Goal: Transaction & Acquisition: Purchase product/service

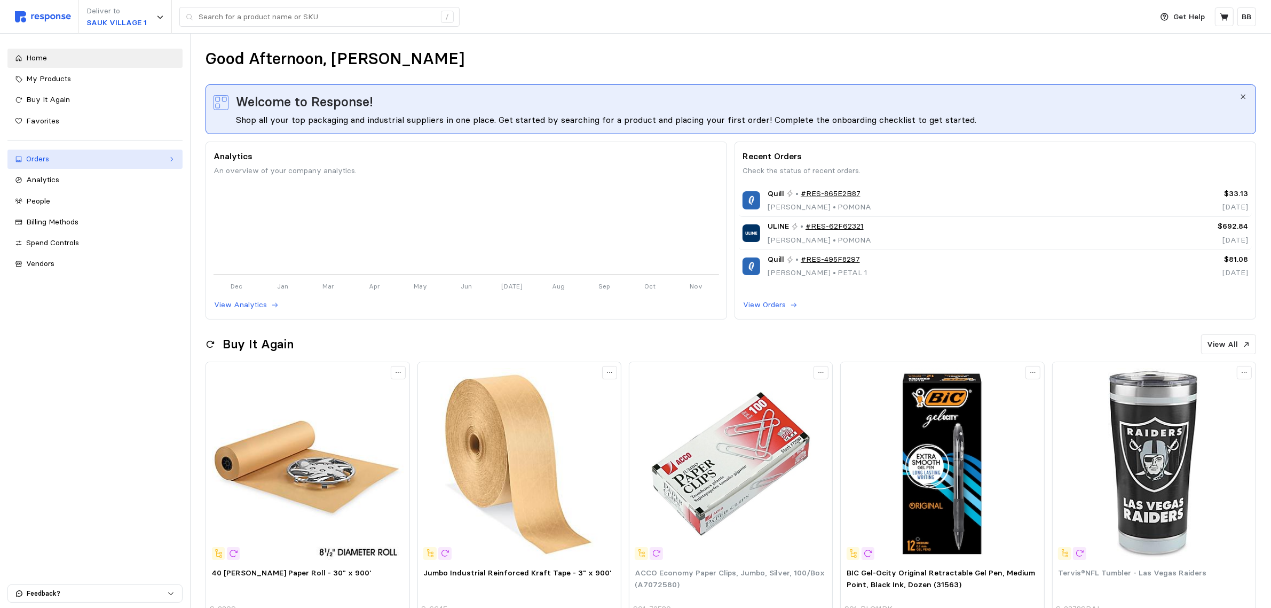
click at [64, 157] on div "Orders" at bounding box center [95, 159] width 138 height 12
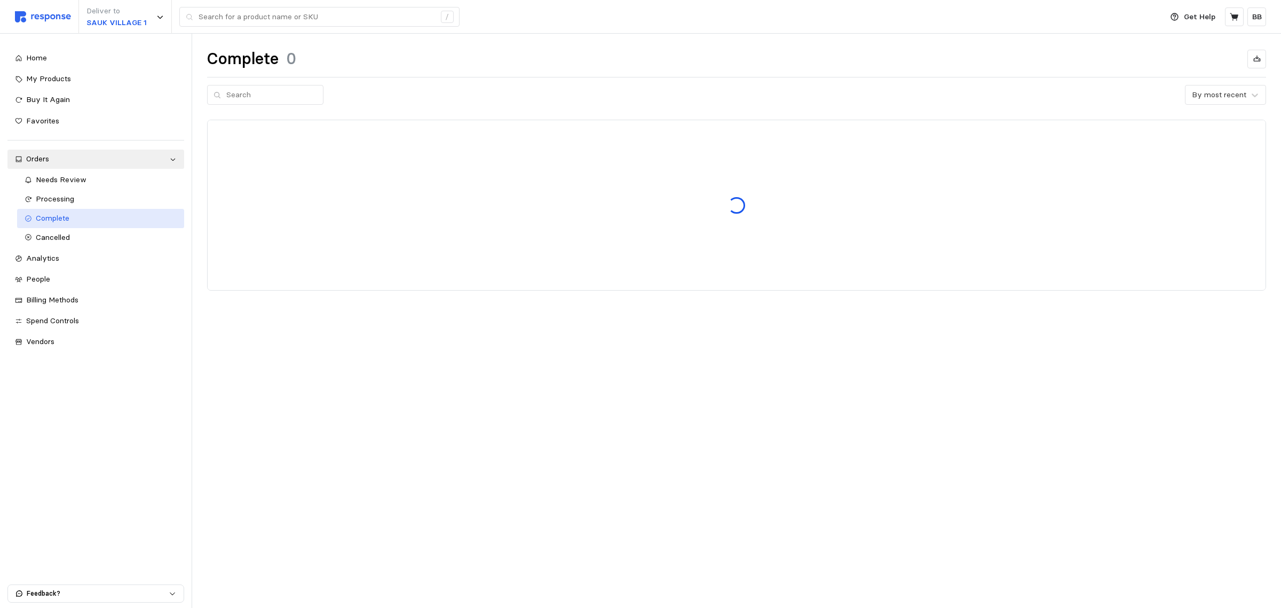
click at [76, 216] on div "Complete" at bounding box center [106, 218] width 141 height 12
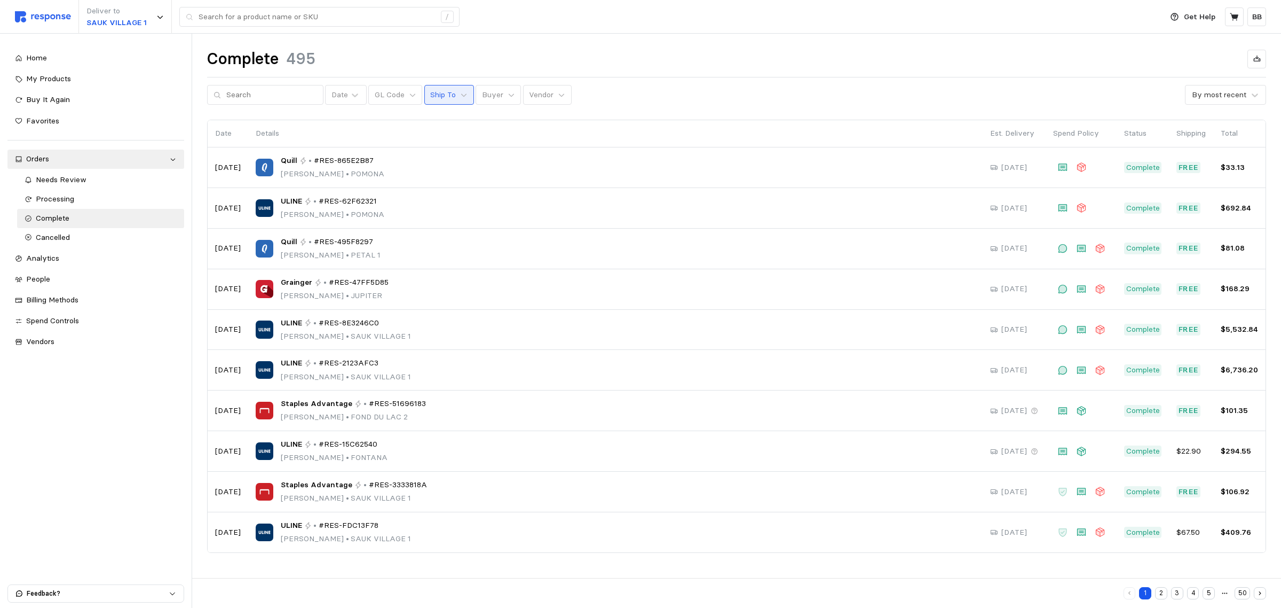
click at [441, 94] on p "Ship To" at bounding box center [443, 95] width 26 height 12
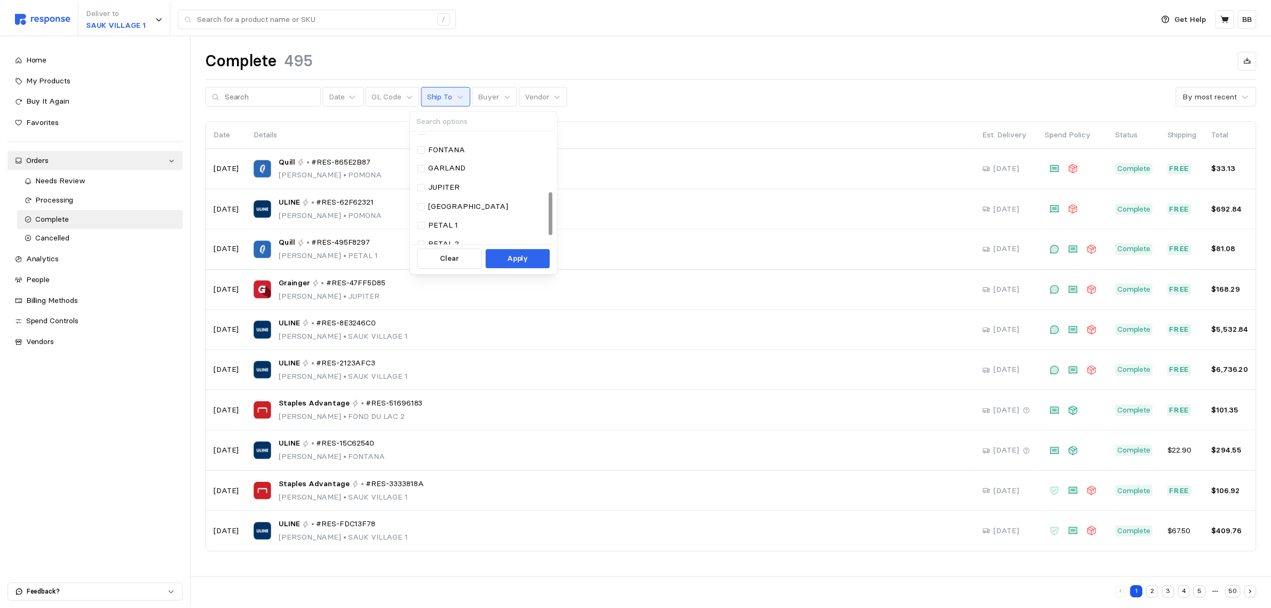
scroll to position [173, 0]
click at [476, 194] on p "SAUK VILLAGE 1" at bounding box center [462, 197] width 60 height 12
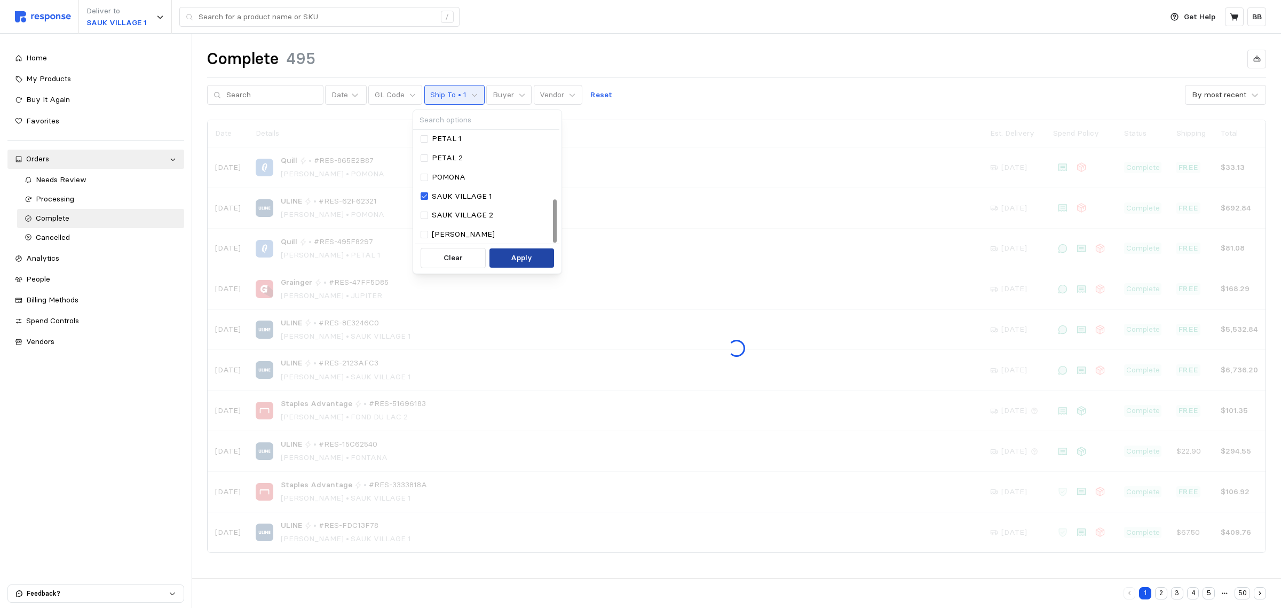
click at [518, 255] on p "Apply" at bounding box center [521, 258] width 21 height 12
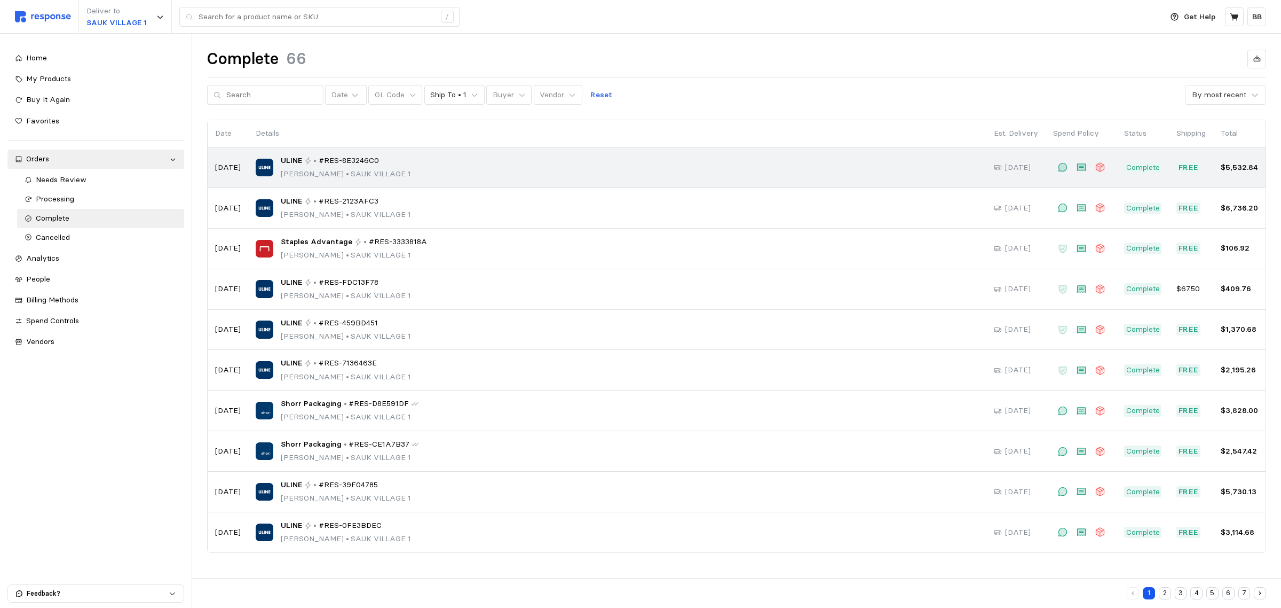
click at [350, 159] on span "#RES-8E3246C0" at bounding box center [349, 161] width 60 height 12
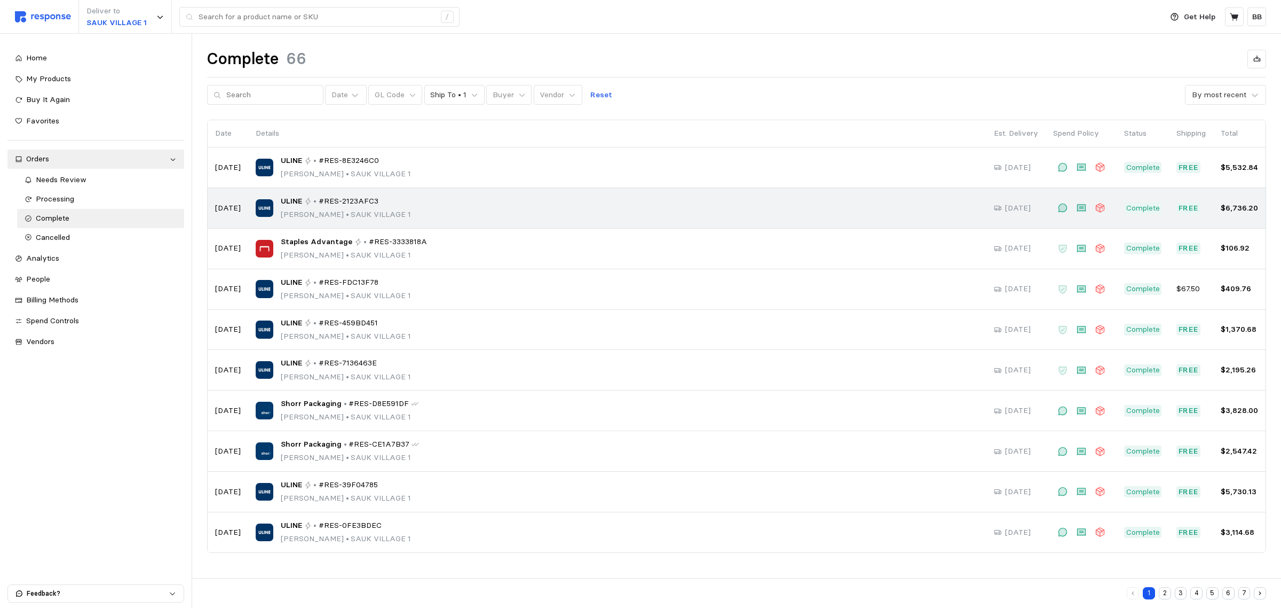
click at [356, 203] on span "#RES-2123AFC3" at bounding box center [349, 201] width 60 height 12
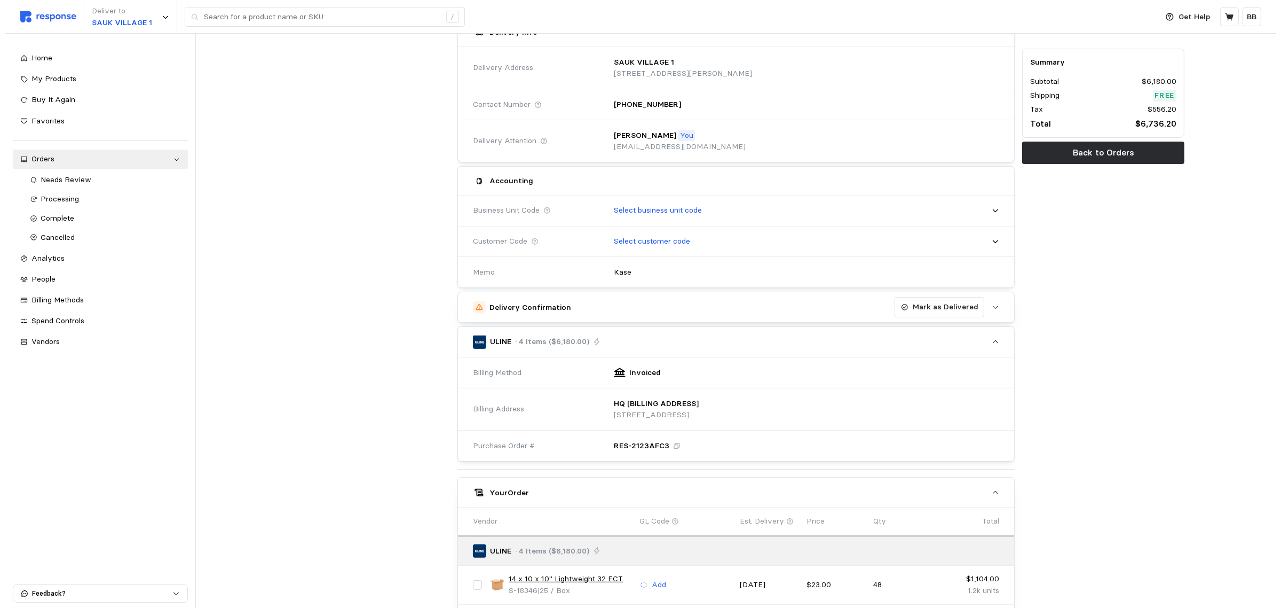
scroll to position [412, 0]
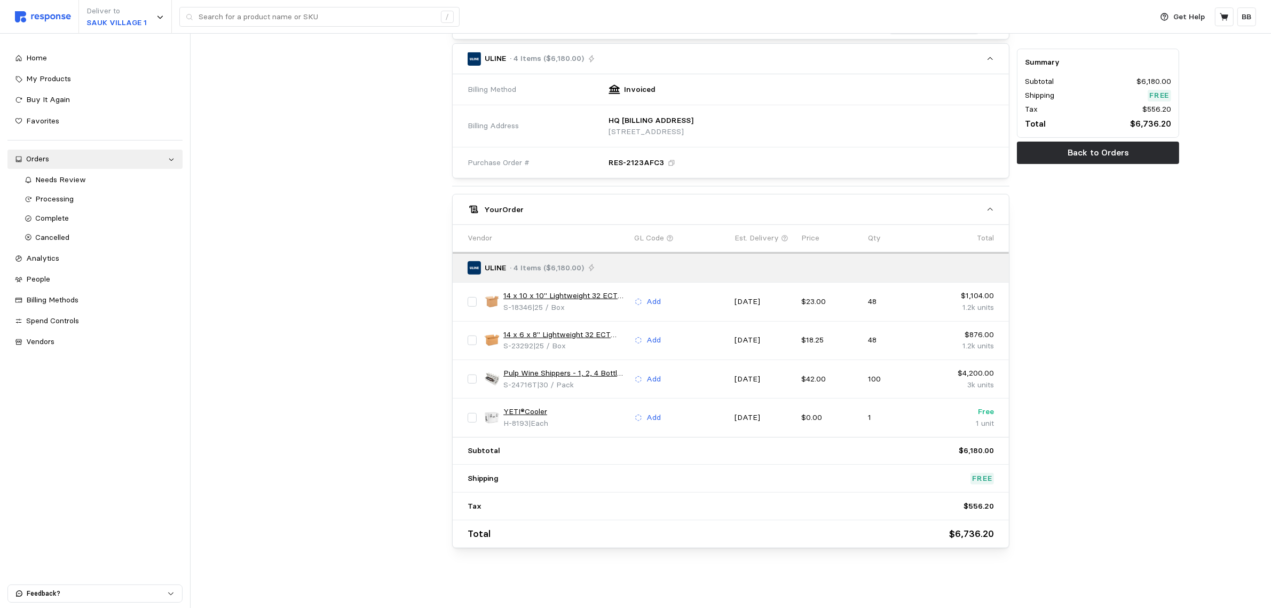
click at [559, 372] on link "Pulp Wine Shippers - 1, 2, 4 Bottle Trays" at bounding box center [564, 373] width 123 height 12
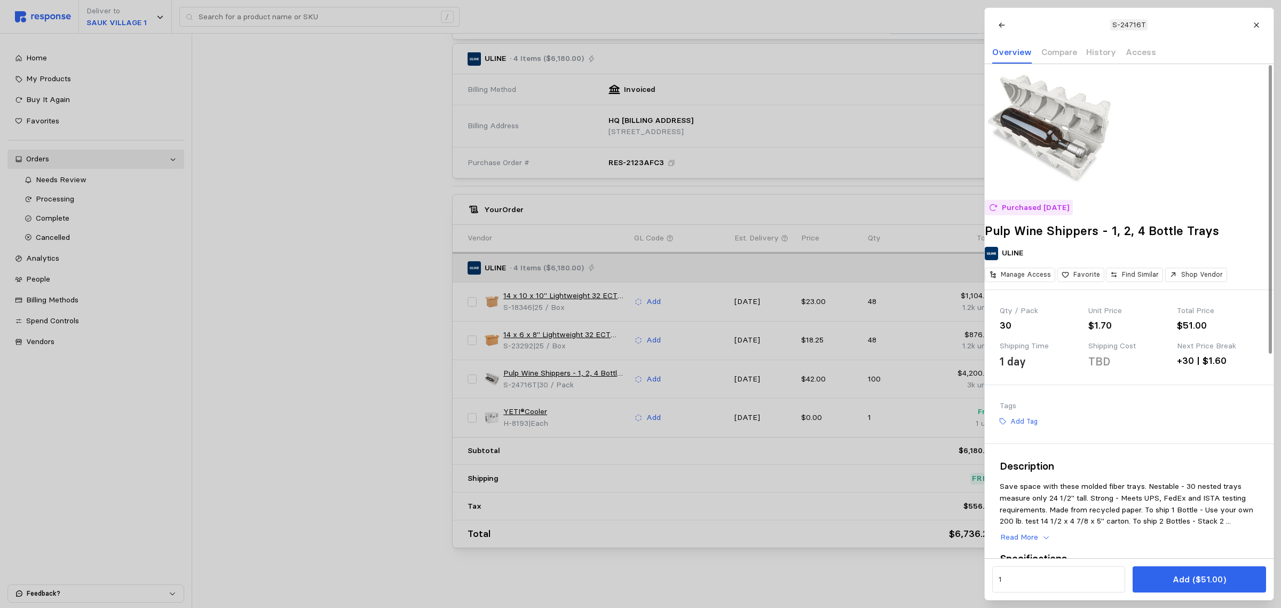
click at [1076, 239] on h2 "Pulp Wine Shippers - 1, 2, 4 Bottle Trays" at bounding box center [1129, 231] width 289 height 17
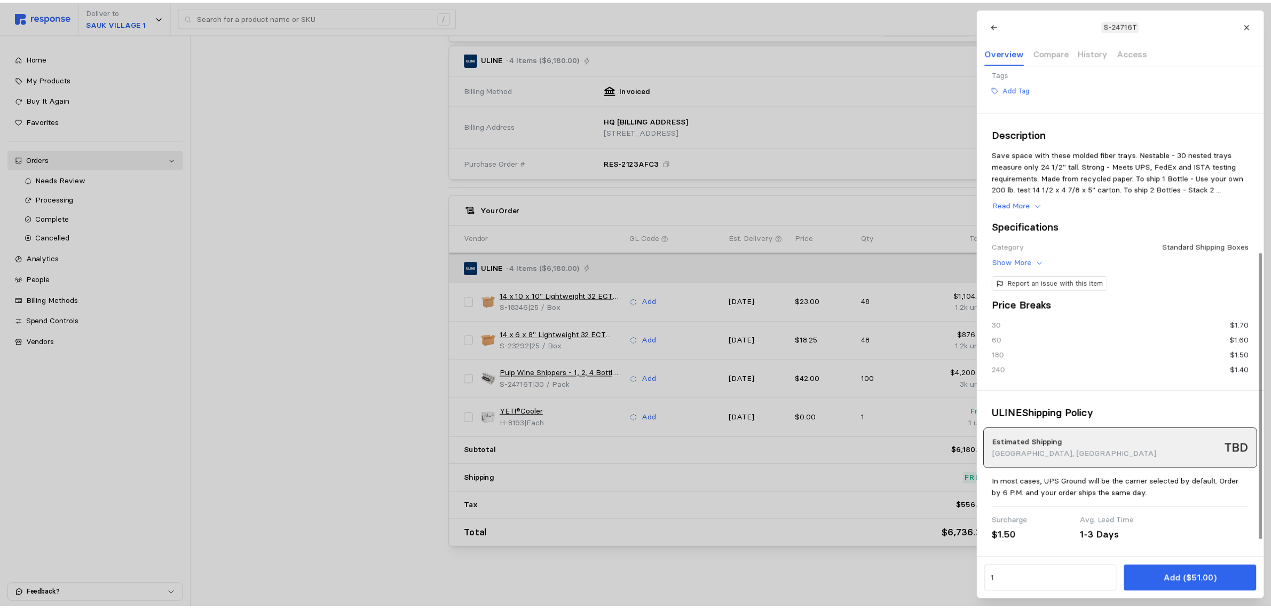
scroll to position [0, 0]
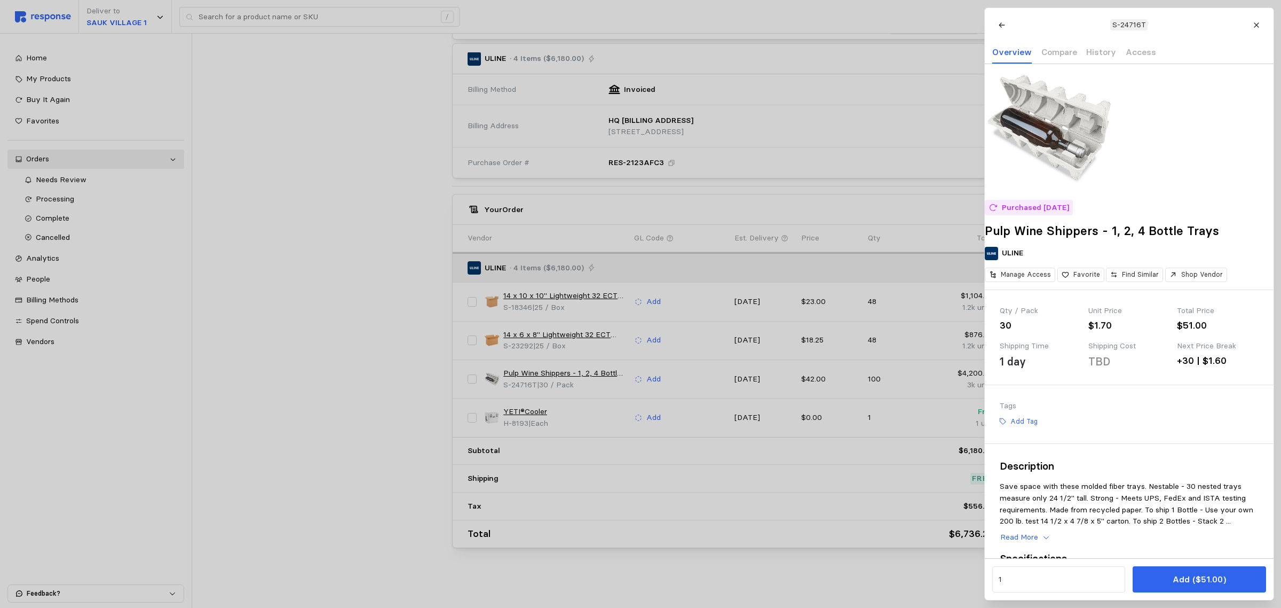
click at [530, 385] on div at bounding box center [640, 304] width 1281 height 608
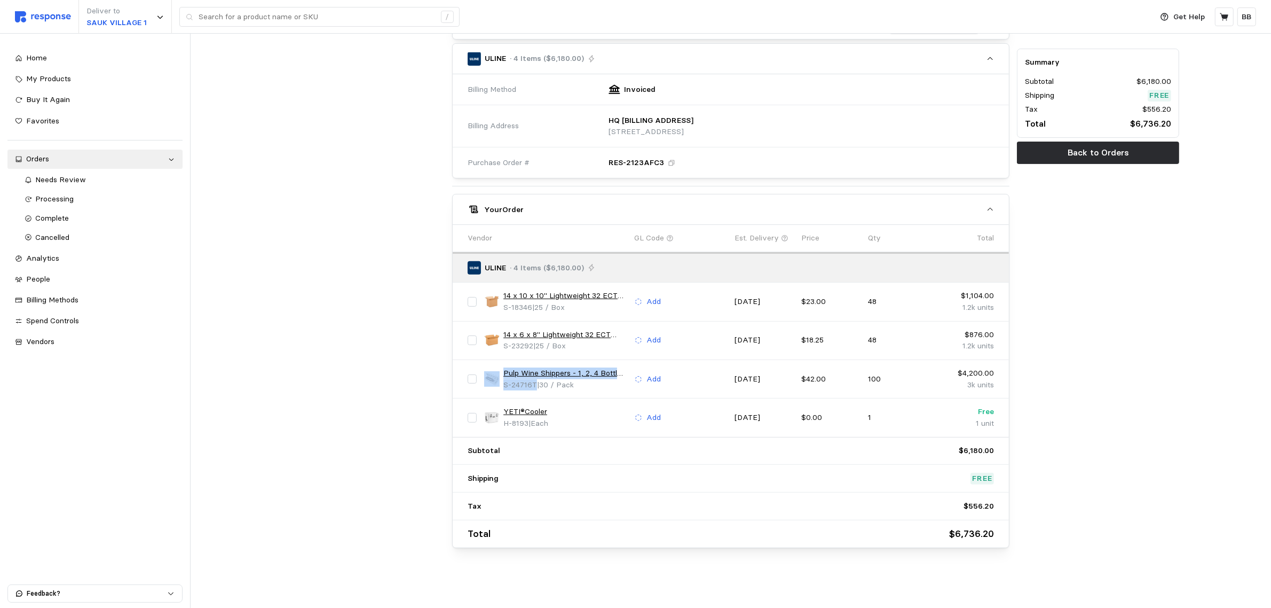
drag, startPoint x: 537, startPoint y: 383, endPoint x: 501, endPoint y: 385, distance: 36.4
click at [501, 385] on div "Pulp Wine Shippers - 1, 2, 4 Bottle Trays S-24716T | 30 / Pack" at bounding box center [555, 378] width 143 height 23
click at [530, 394] on div "Pulp Wine Shippers - 1, 2, 4 Bottle Trays S-24716T | 30 / Pack Add [DATE] $42.0…" at bounding box center [731, 379] width 557 height 38
drag, startPoint x: 537, startPoint y: 383, endPoint x: 502, endPoint y: 390, distance: 35.4
click at [502, 390] on div "Pulp Wine Shippers - 1, 2, 4 Bottle Trays S-24716T | 30 / Pack" at bounding box center [555, 378] width 143 height 23
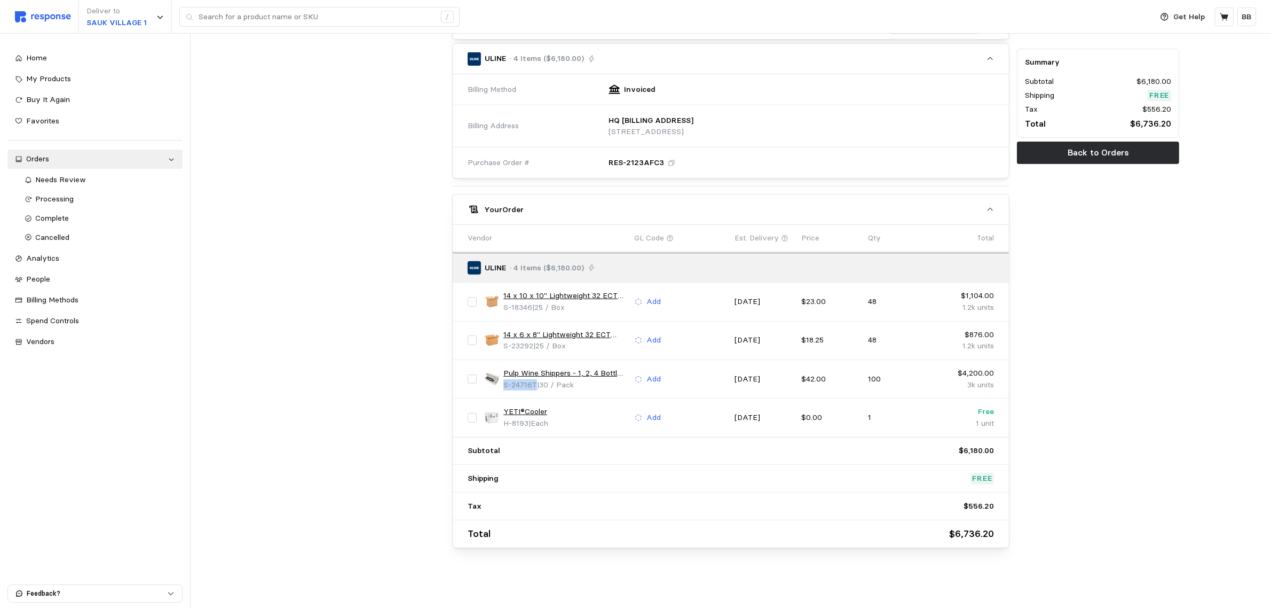
copy span "S-24716T"
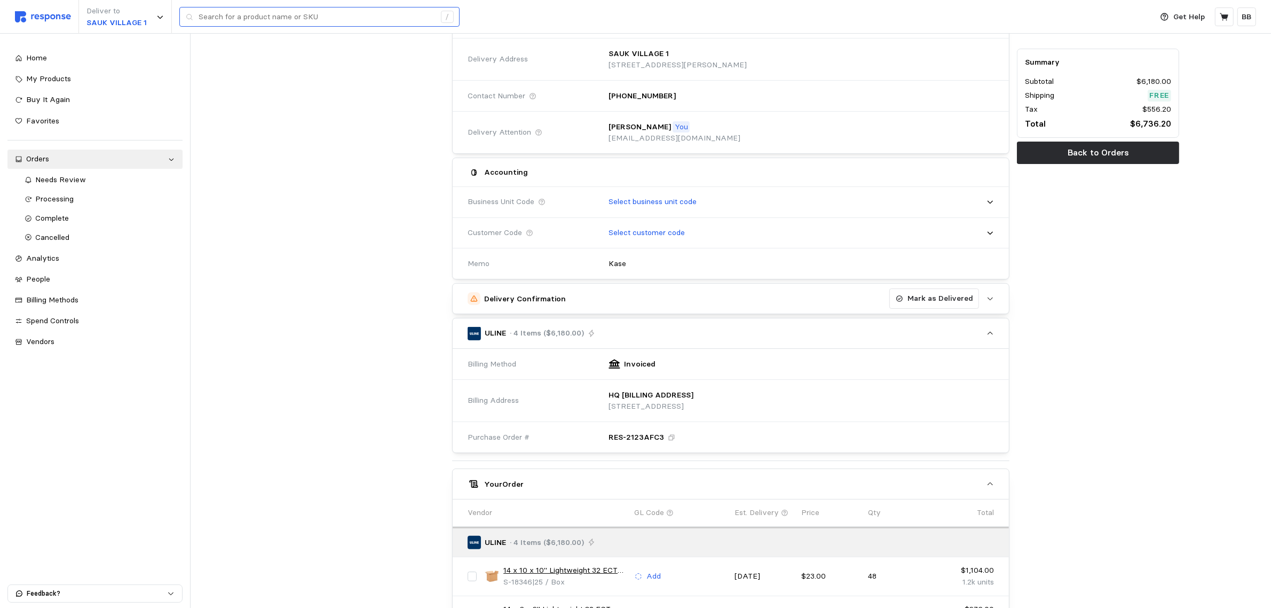
scroll to position [11, 0]
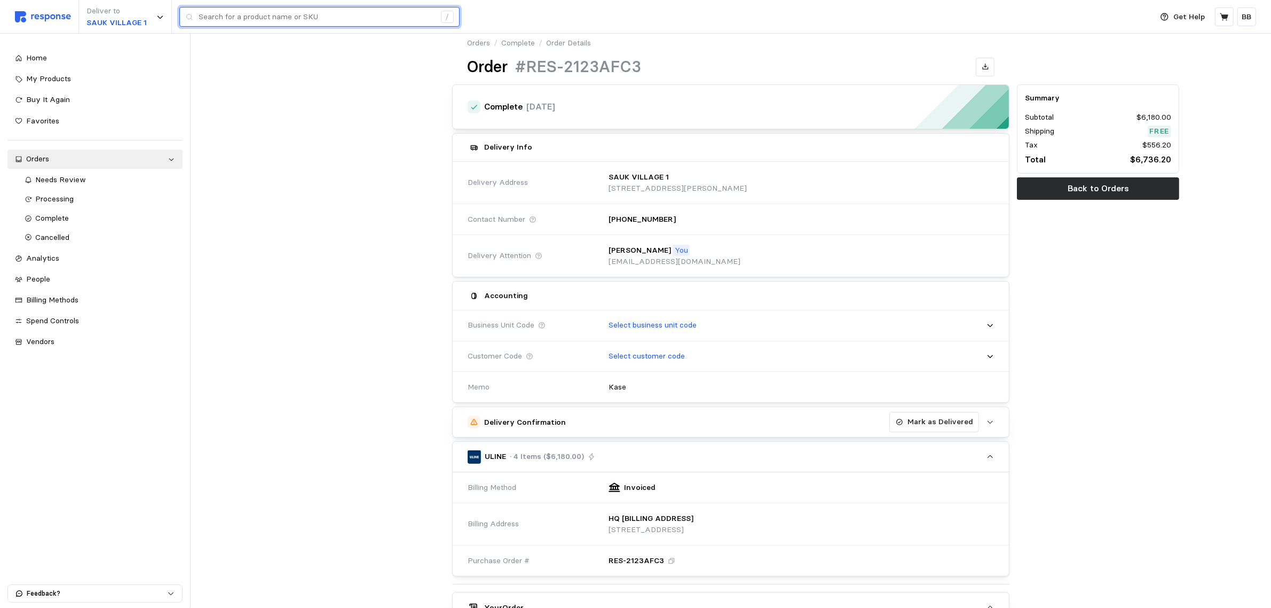
click at [295, 13] on input "text" at bounding box center [317, 16] width 236 height 19
paste input "S-24716T"
type input "S-24716T"
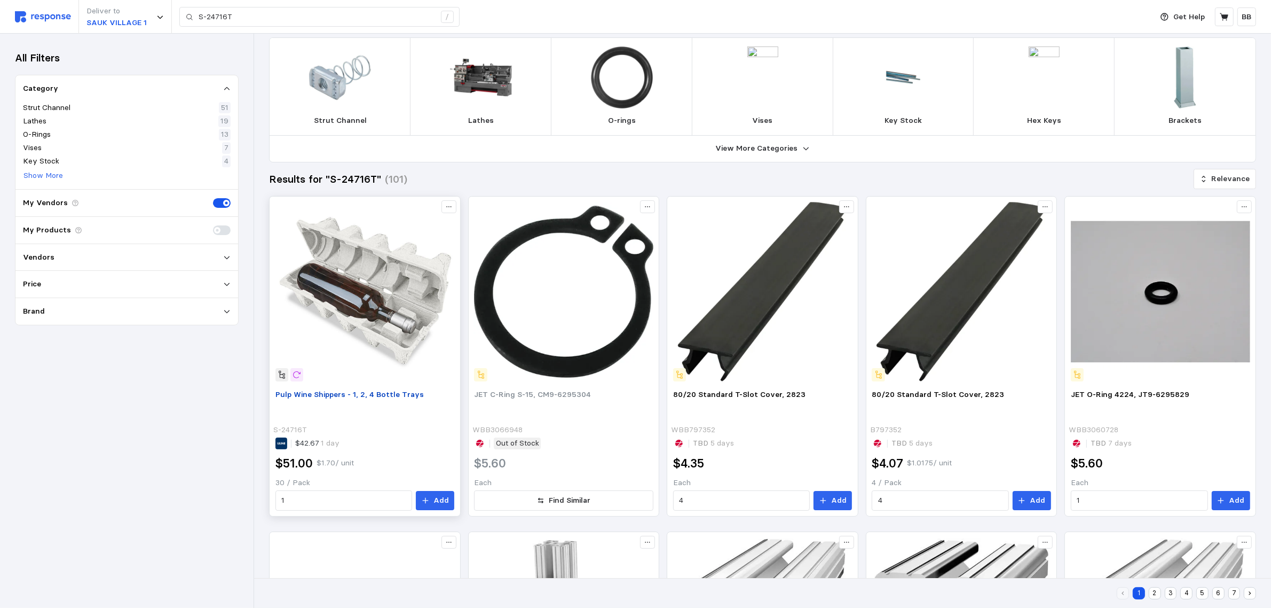
click at [351, 398] on span "Pulp Wine Shippers - 1, 2, 4 Bottle Trays" at bounding box center [349, 394] width 148 height 10
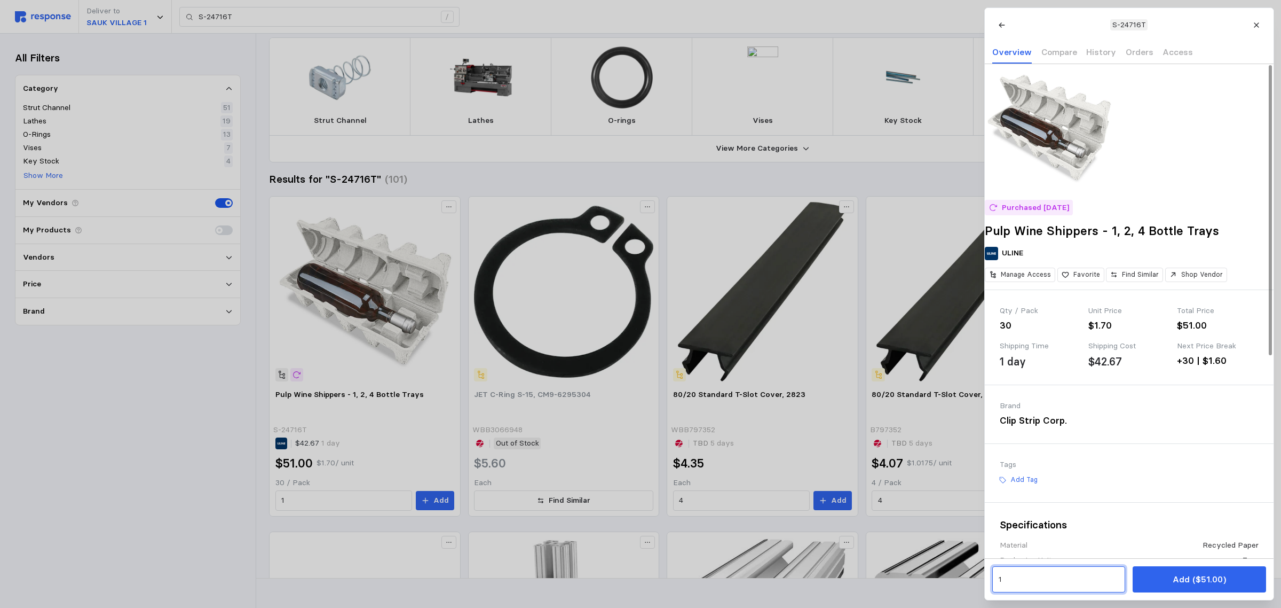
click at [1039, 577] on input "1" at bounding box center [1058, 579] width 121 height 19
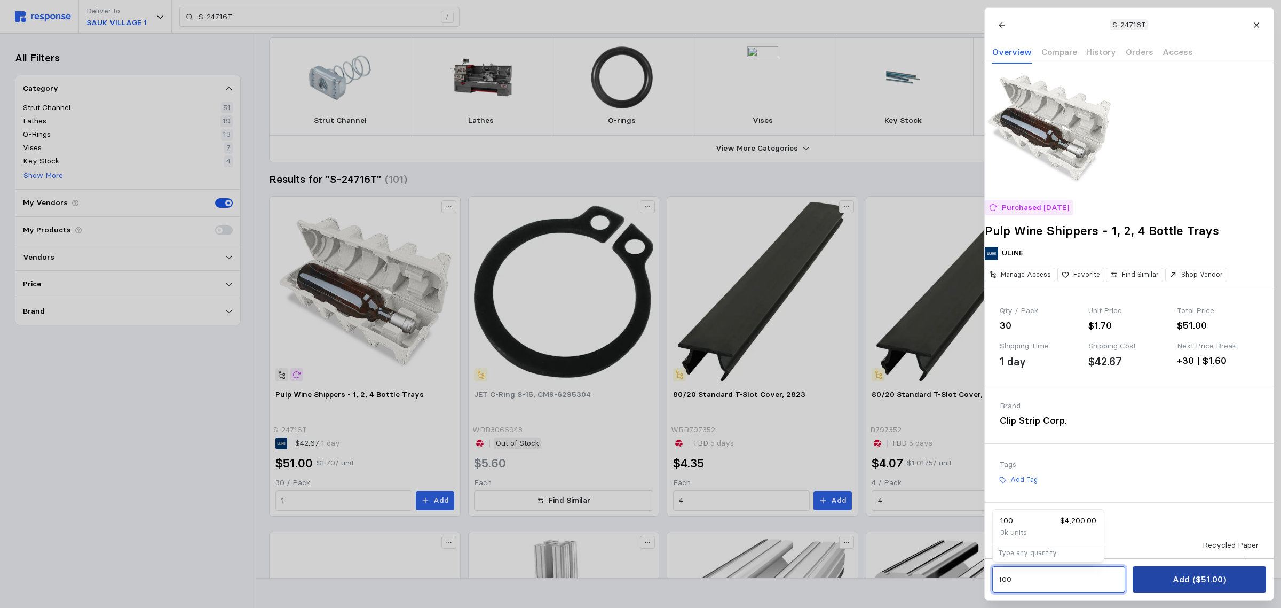
type input "100"
click at [1200, 574] on p "Add ($4,200.00)" at bounding box center [1198, 578] width 67 height 13
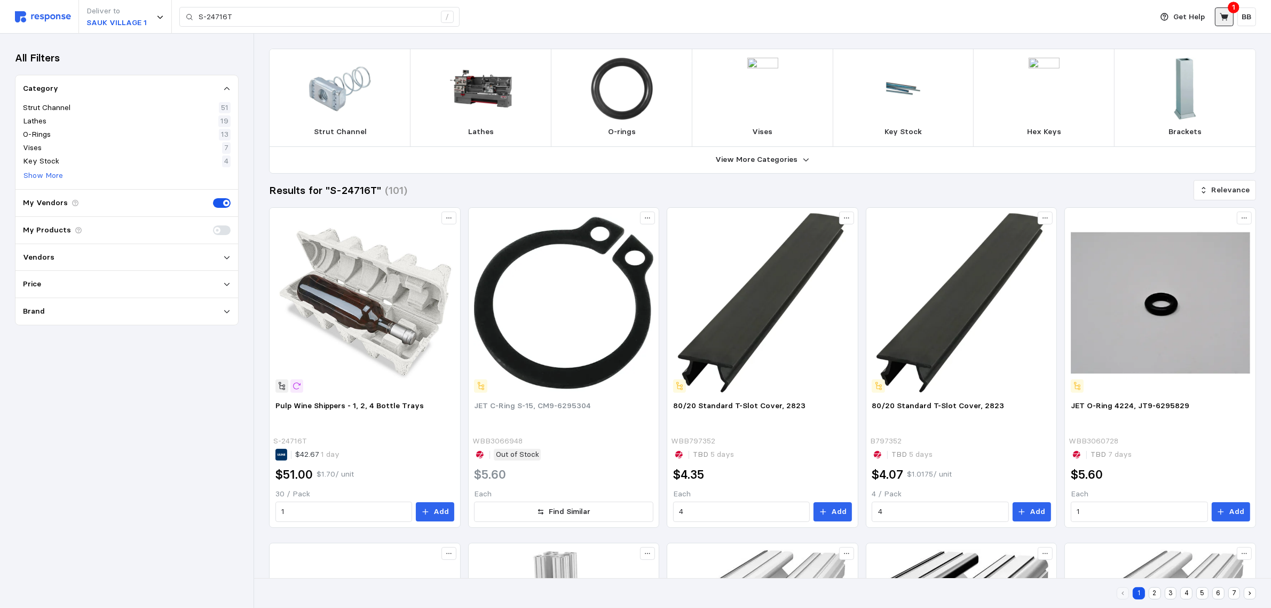
click at [1219, 12] on button at bounding box center [1224, 16] width 19 height 19
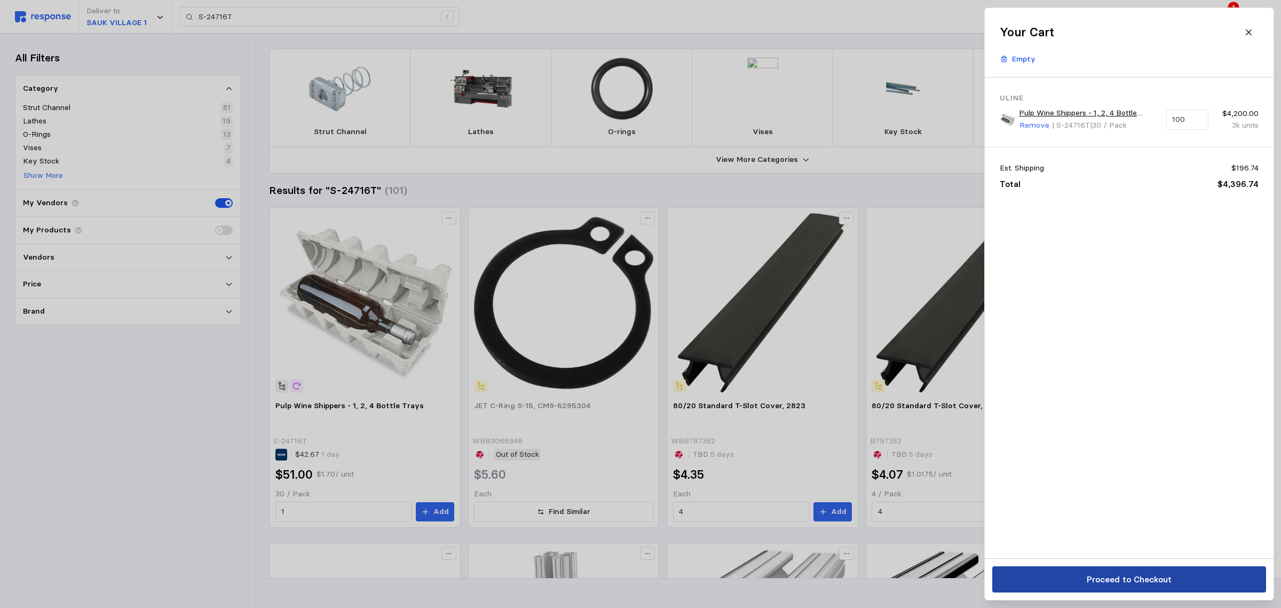
click at [1143, 575] on p "Proceed to Checkout" at bounding box center [1128, 578] width 85 height 13
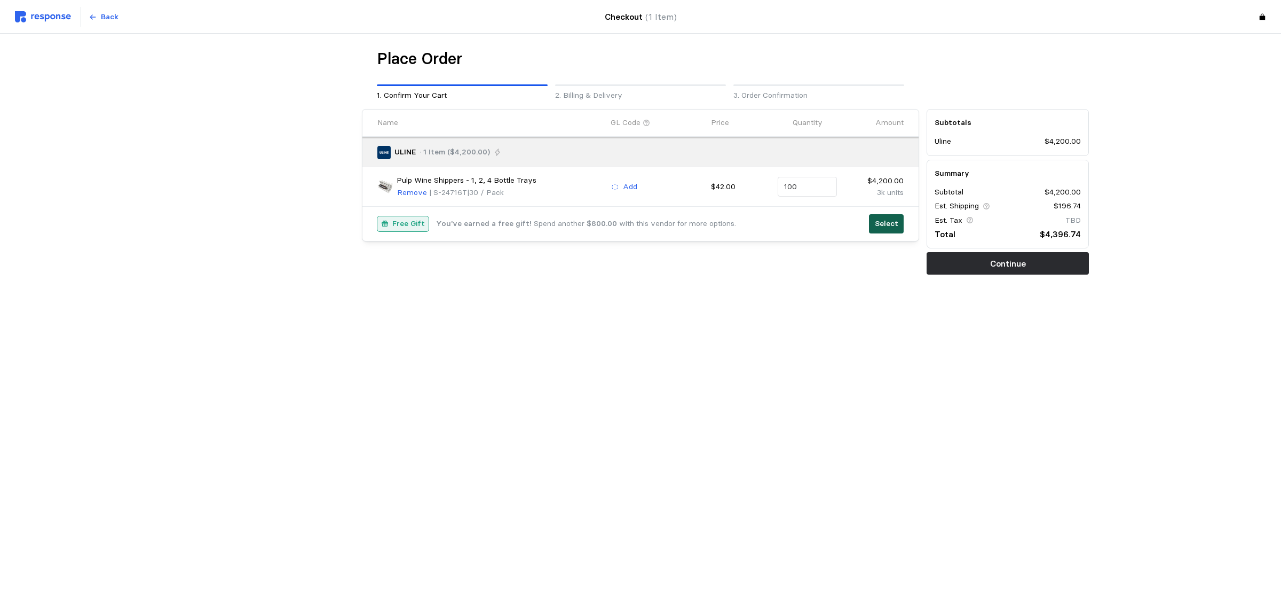
click at [885, 222] on p "Select" at bounding box center [886, 224] width 23 height 12
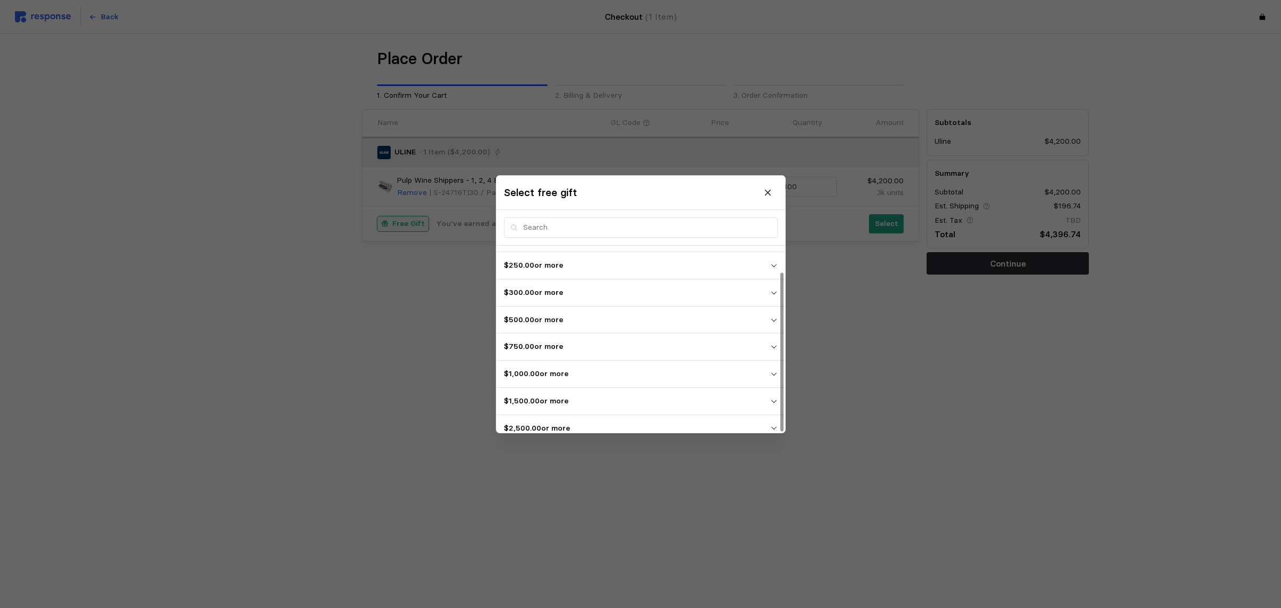
scroll to position [30, 0]
click at [582, 425] on span "$2,500.00 or more" at bounding box center [637, 417] width 266 height 19
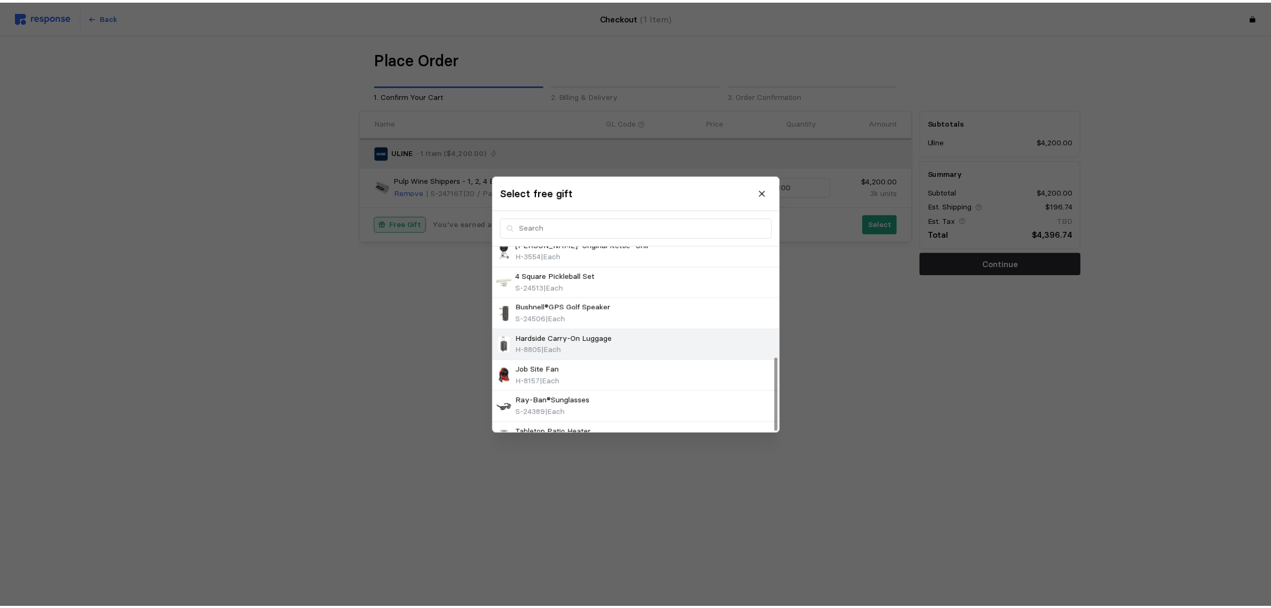
scroll to position [281, 0]
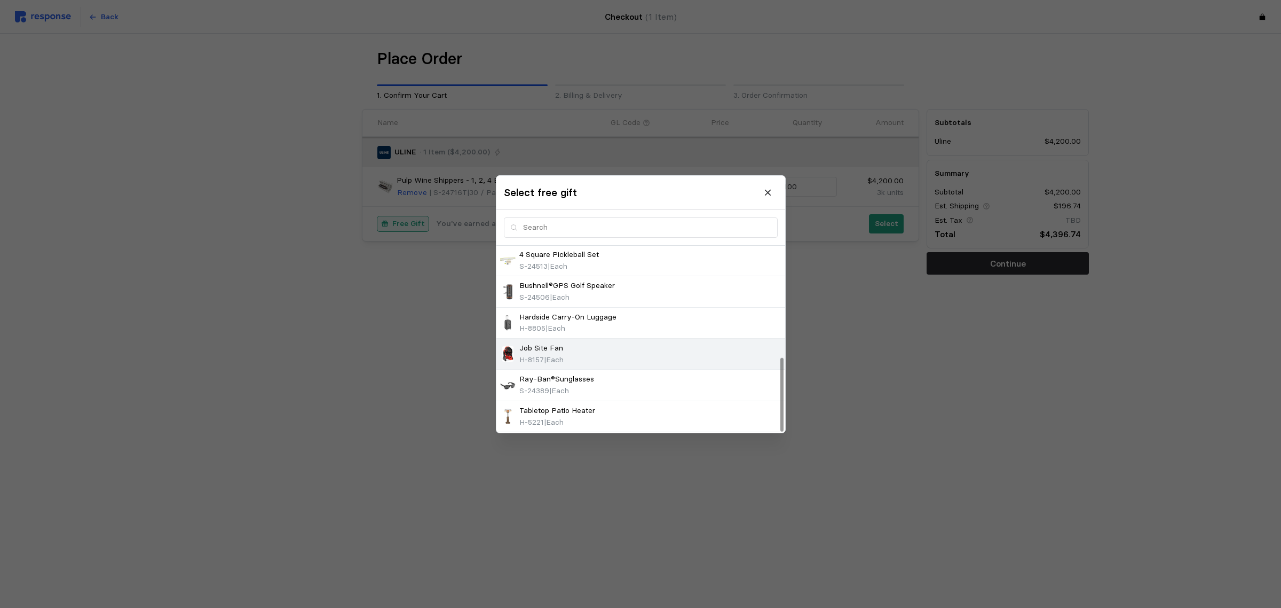
click at [596, 346] on div "Job Site Fan H-8157 | Each" at bounding box center [640, 353] width 281 height 23
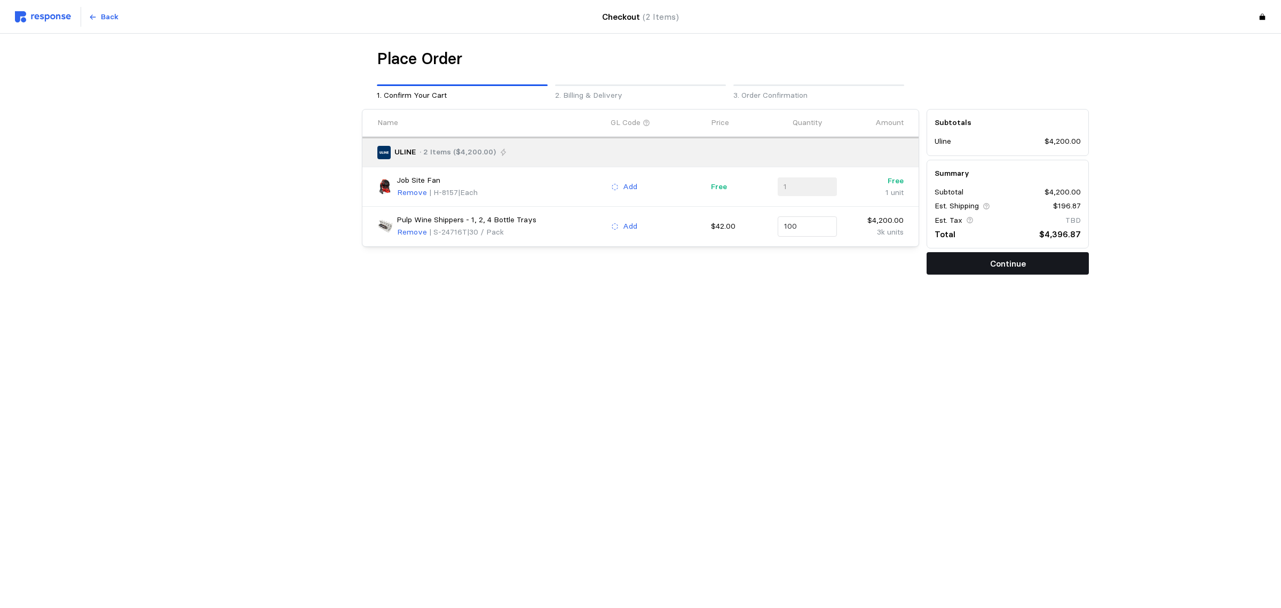
click at [1029, 265] on button "Continue" at bounding box center [1008, 263] width 162 height 22
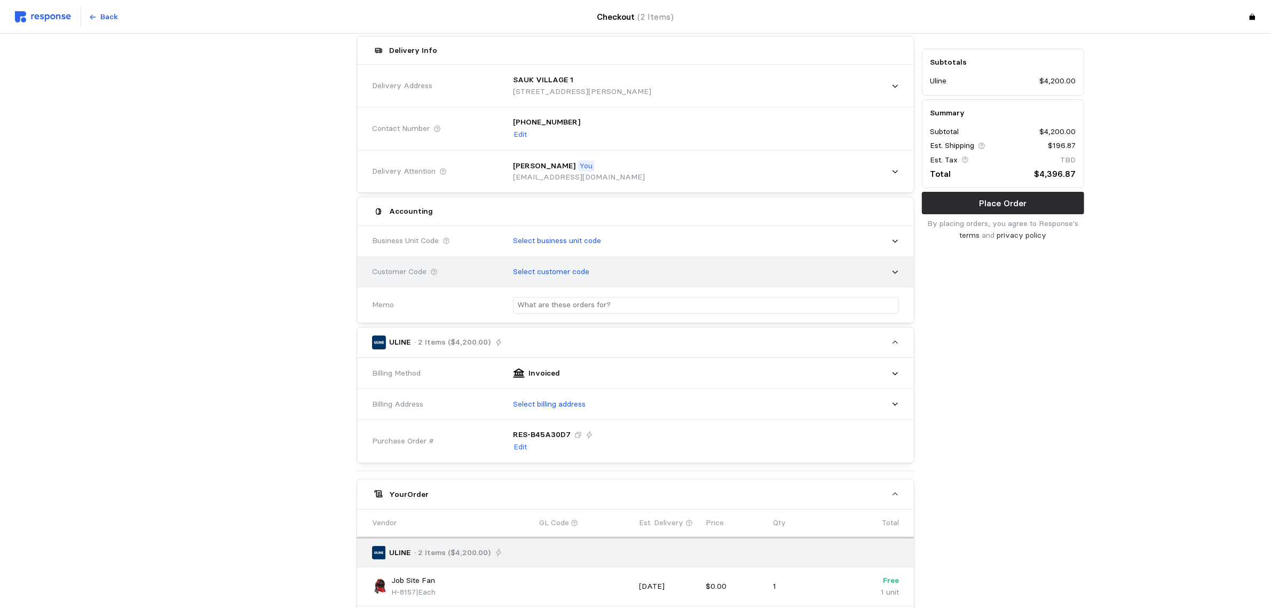
scroll to position [133, 0]
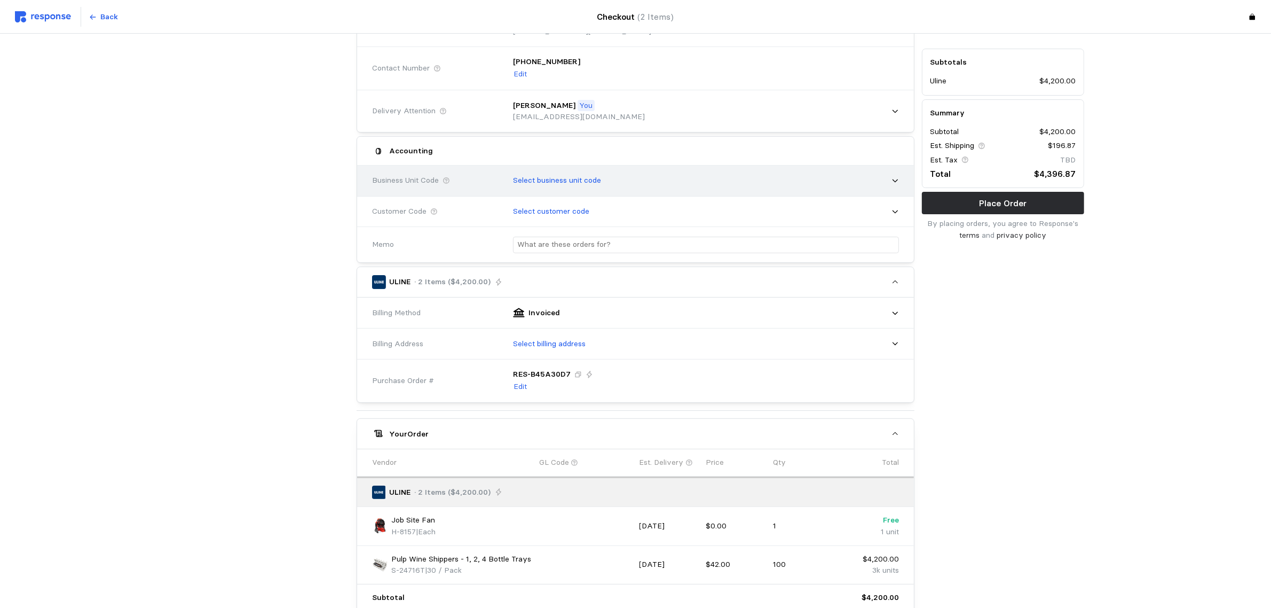
click at [569, 182] on p "Select business unit code" at bounding box center [557, 181] width 88 height 12
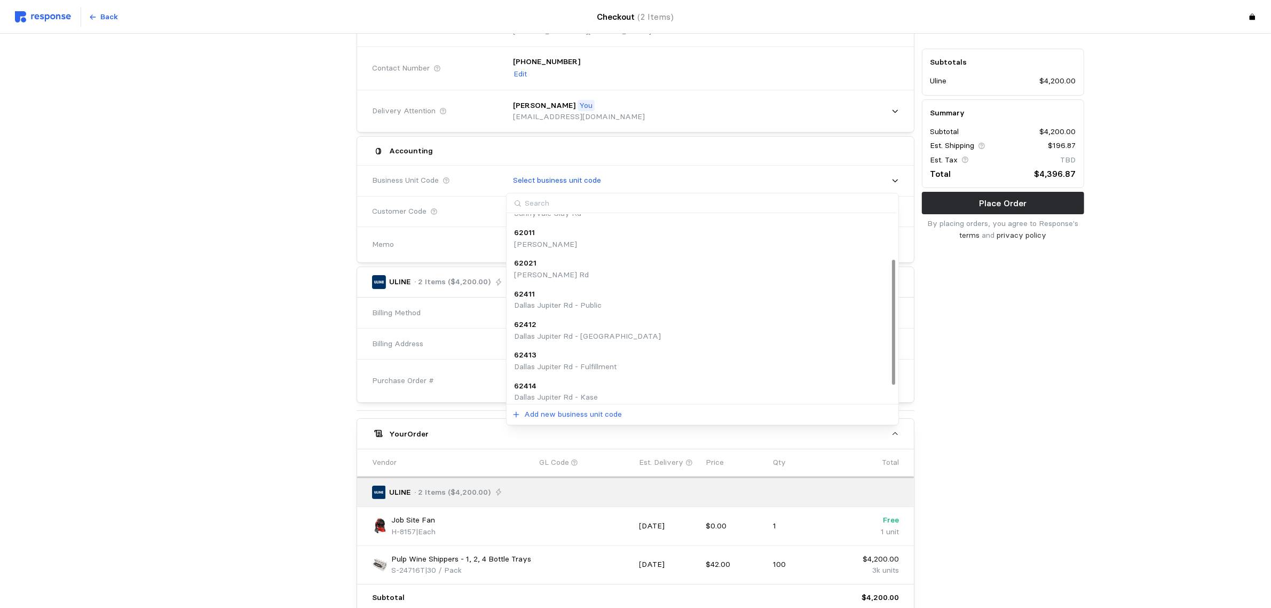
scroll to position [0, 0]
click at [558, 200] on input at bounding box center [702, 203] width 390 height 20
type input "45013"
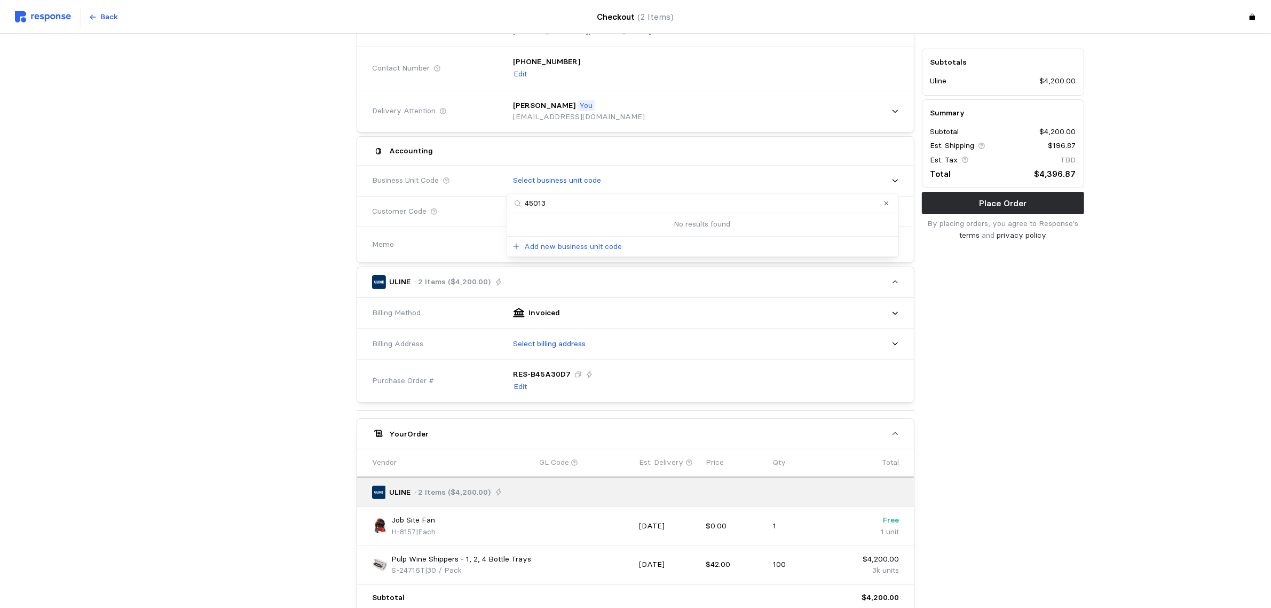
click at [305, 224] on div at bounding box center [269, 335] width 170 height 727
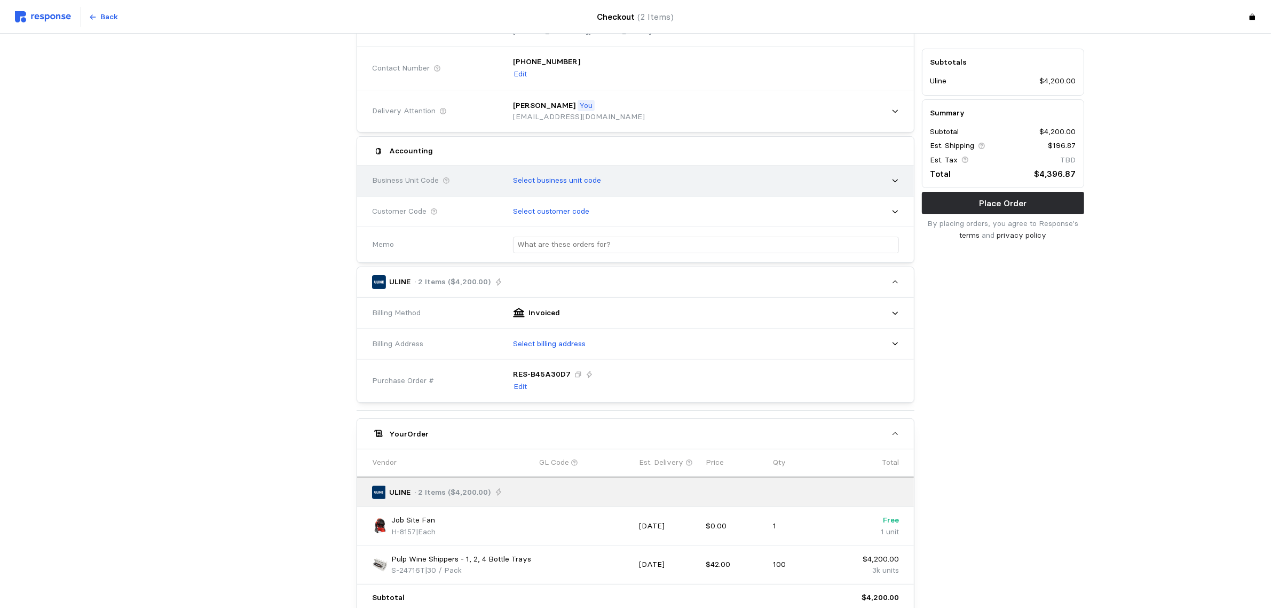
click at [590, 183] on p "Select business unit code" at bounding box center [557, 181] width 88 height 12
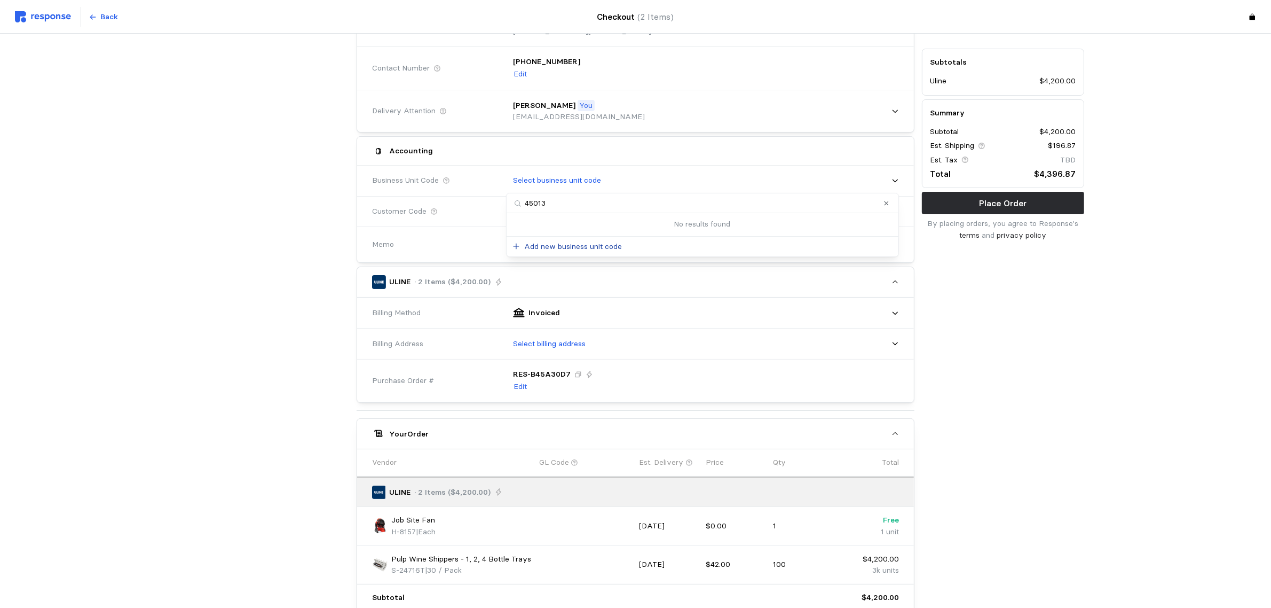
click at [566, 244] on p "Add new business unit code" at bounding box center [573, 247] width 98 height 12
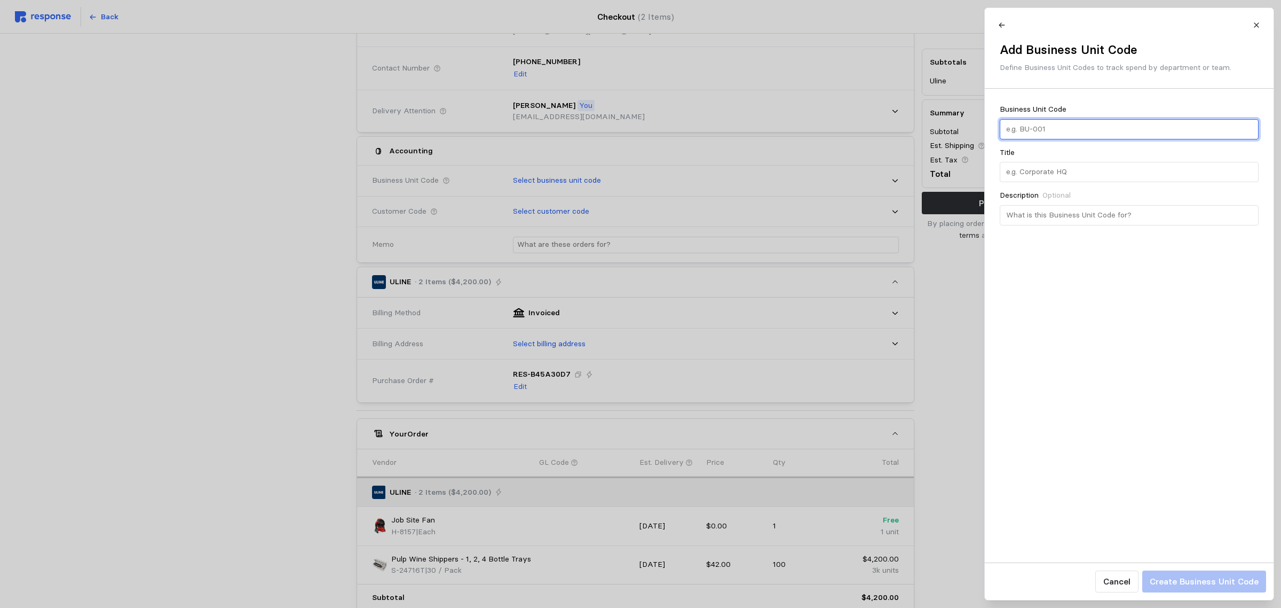
click at [1068, 122] on input "text" at bounding box center [1129, 129] width 247 height 19
type input "45013"
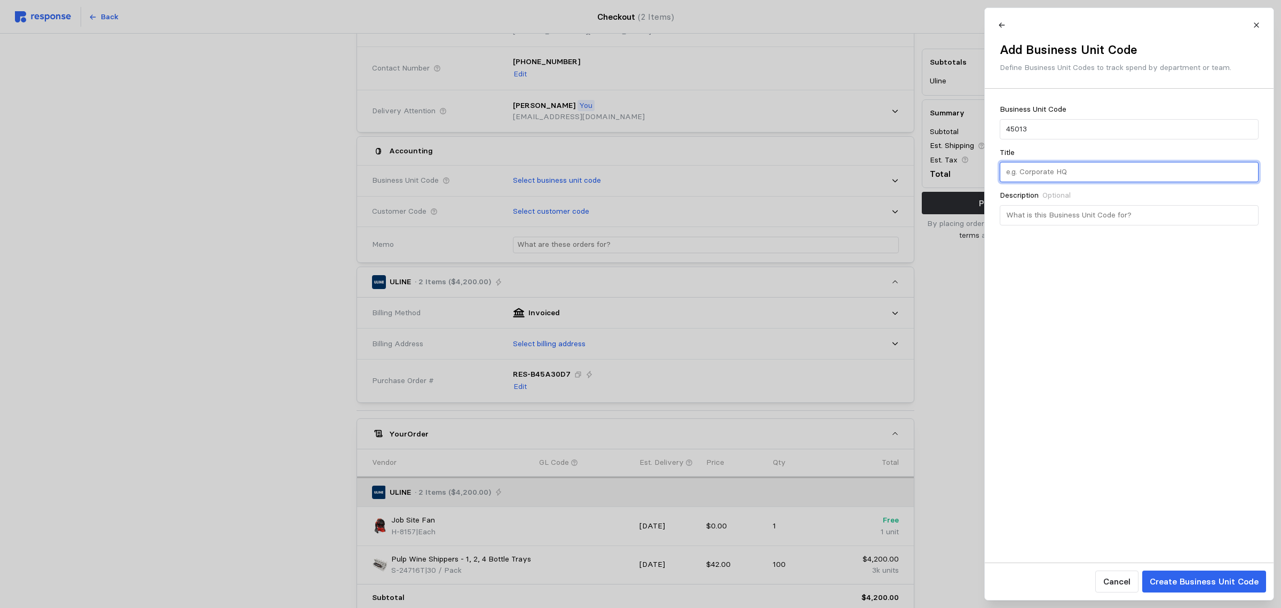
click at [1056, 169] on input "text" at bounding box center [1129, 171] width 247 height 19
type input "Sauk JR - Kase"
click at [1188, 577] on p "Create Business Unit Code" at bounding box center [1203, 580] width 109 height 13
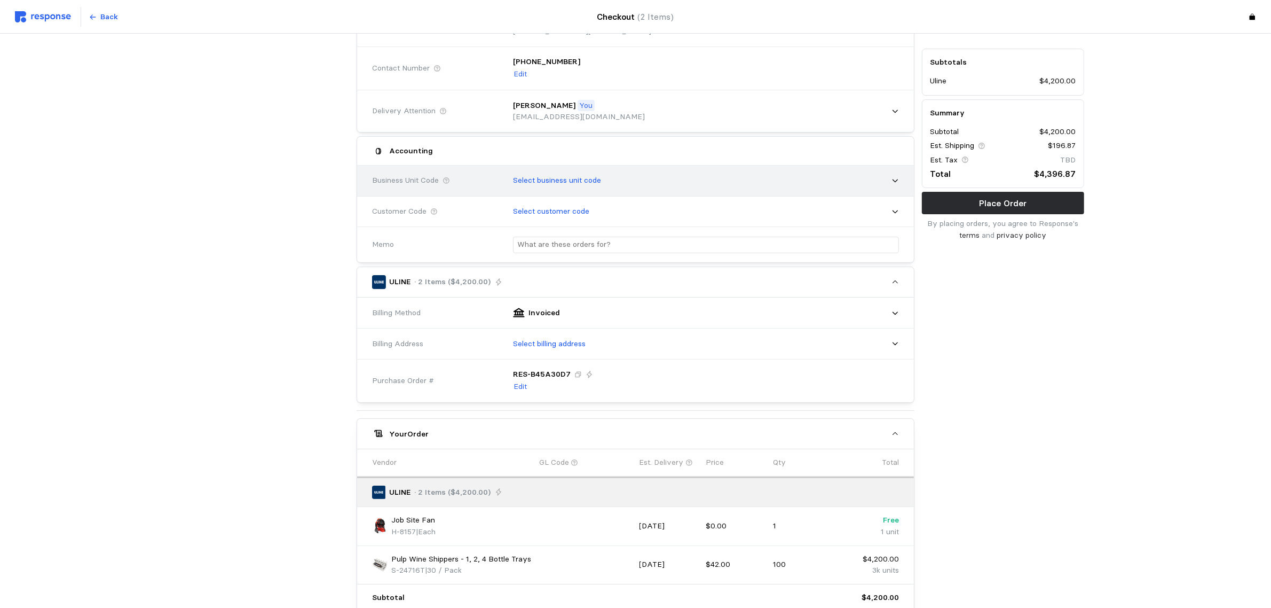
click at [564, 186] on p "Select business unit code" at bounding box center [557, 181] width 88 height 12
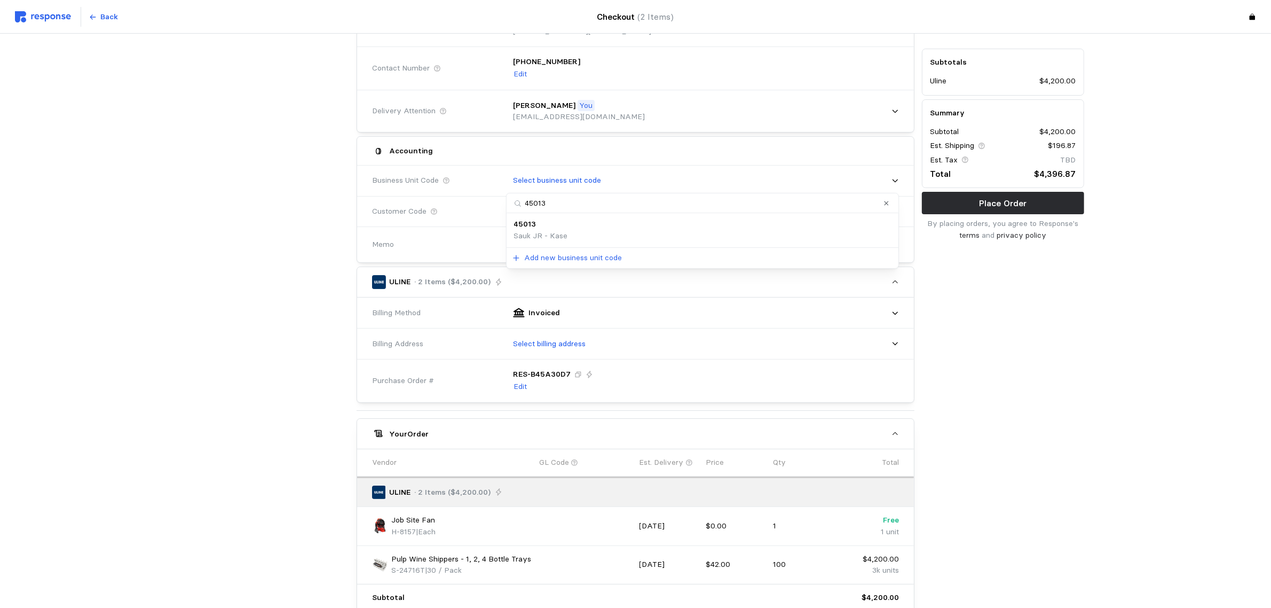
click at [561, 235] on p "Sauk JR - Kase" at bounding box center [541, 236] width 54 height 12
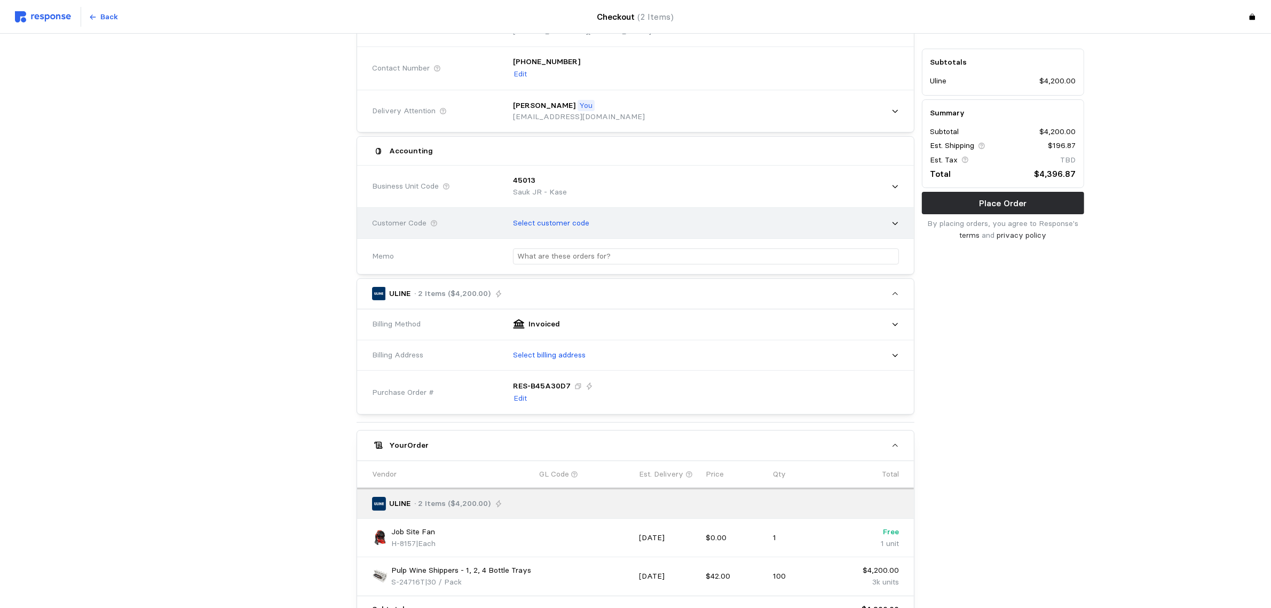
click at [559, 220] on p "Select customer code" at bounding box center [551, 223] width 76 height 12
click at [438, 214] on div "Customer Code" at bounding box center [434, 223] width 133 height 19
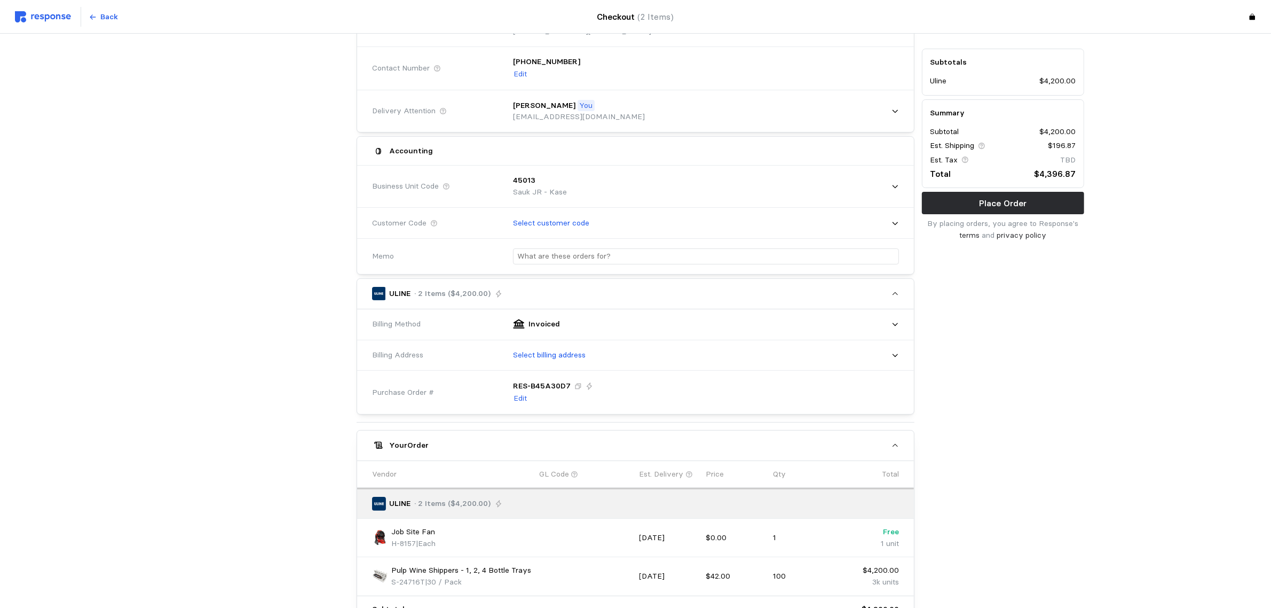
click at [561, 267] on div at bounding box center [702, 256] width 393 height 31
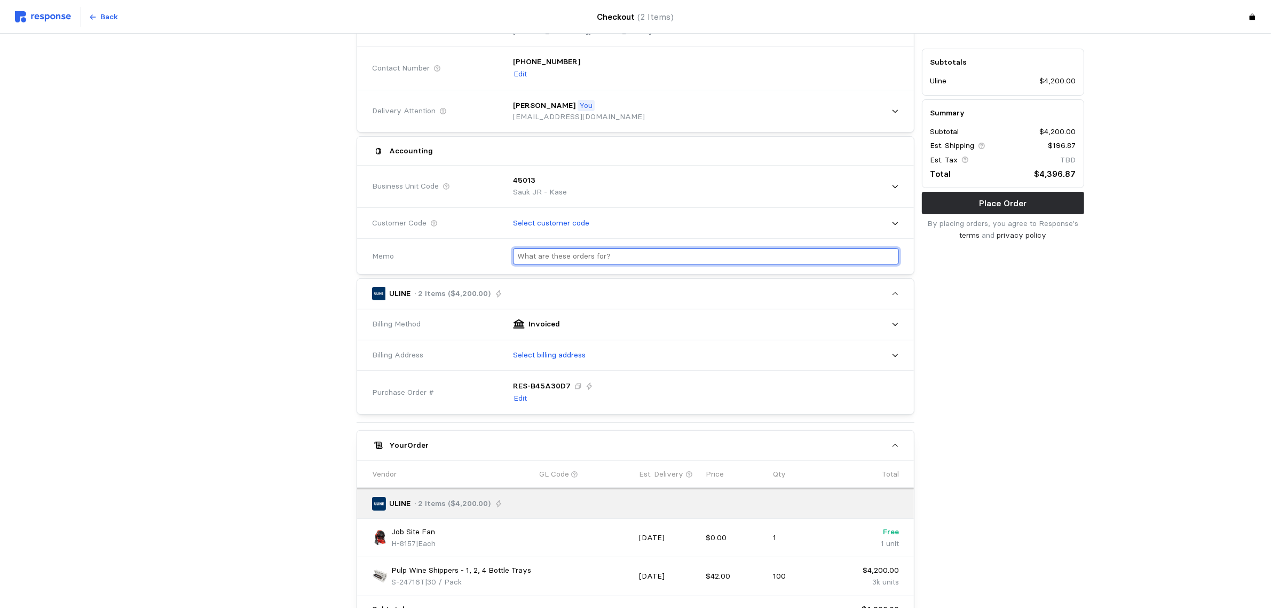
click at [559, 258] on input "text" at bounding box center [705, 256] width 377 height 15
type input "Kase"
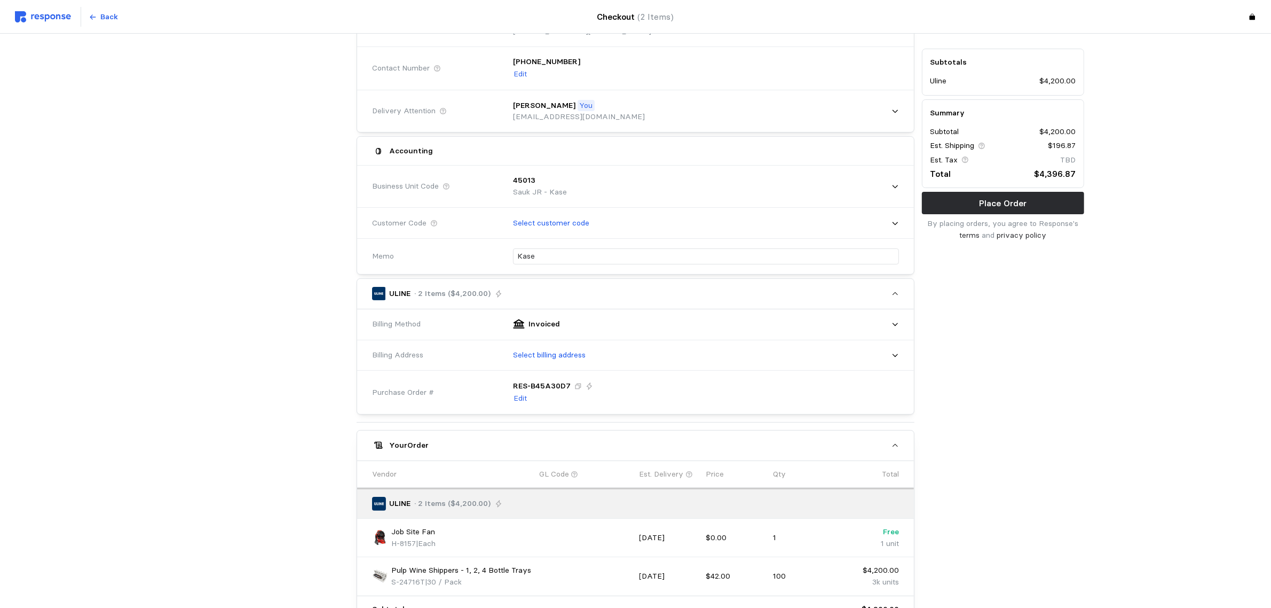
click at [1005, 368] on div "Subtotals Uline $4,200.00 Summary Subtotal $4,200.00 Est. Shipping $196.87 Est.…" at bounding box center [1003, 341] width 170 height 738
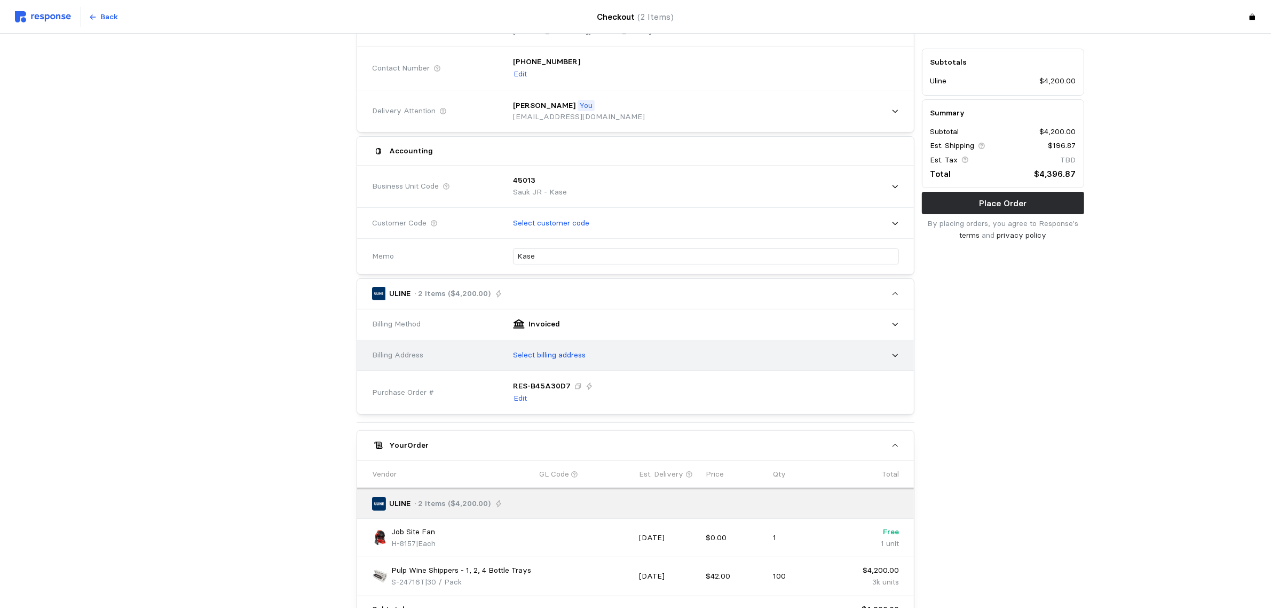
click at [564, 356] on p "Select billing address" at bounding box center [549, 355] width 73 height 12
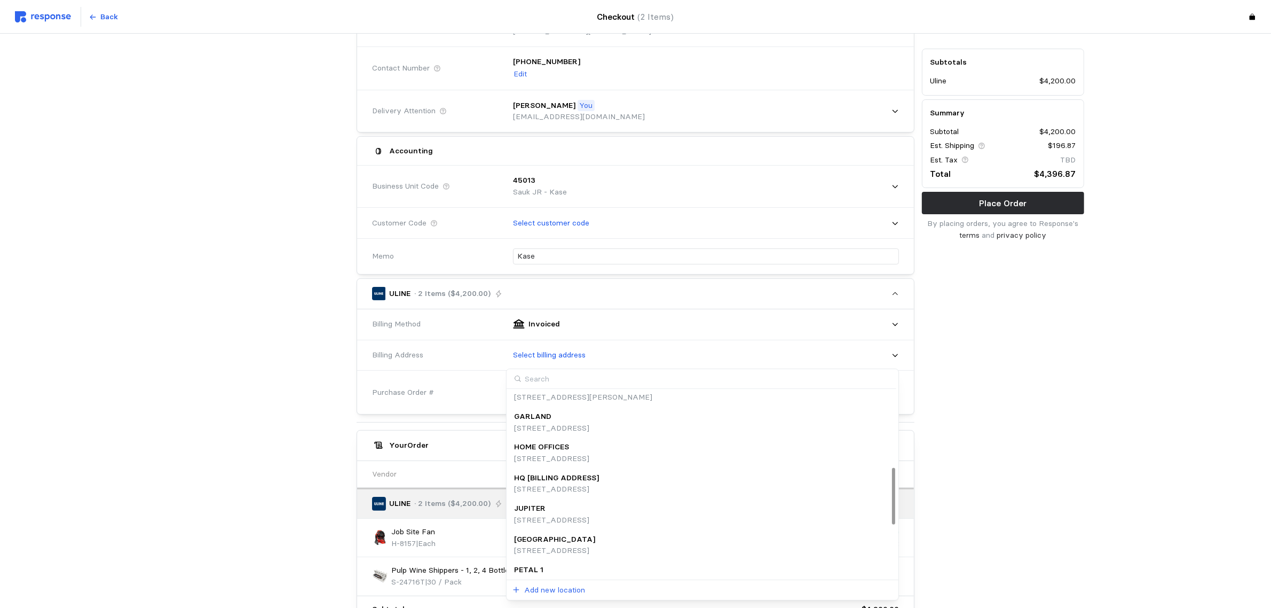
scroll to position [253, 0]
click at [580, 462] on p "[STREET_ADDRESS]" at bounding box center [556, 465] width 85 height 12
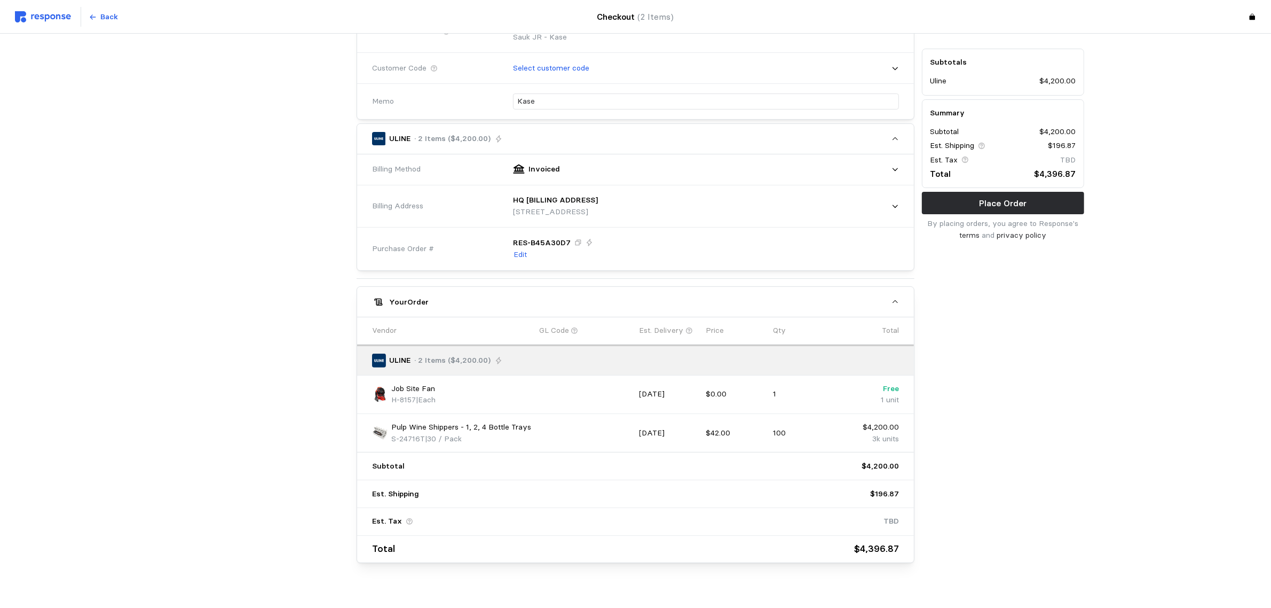
scroll to position [306, 0]
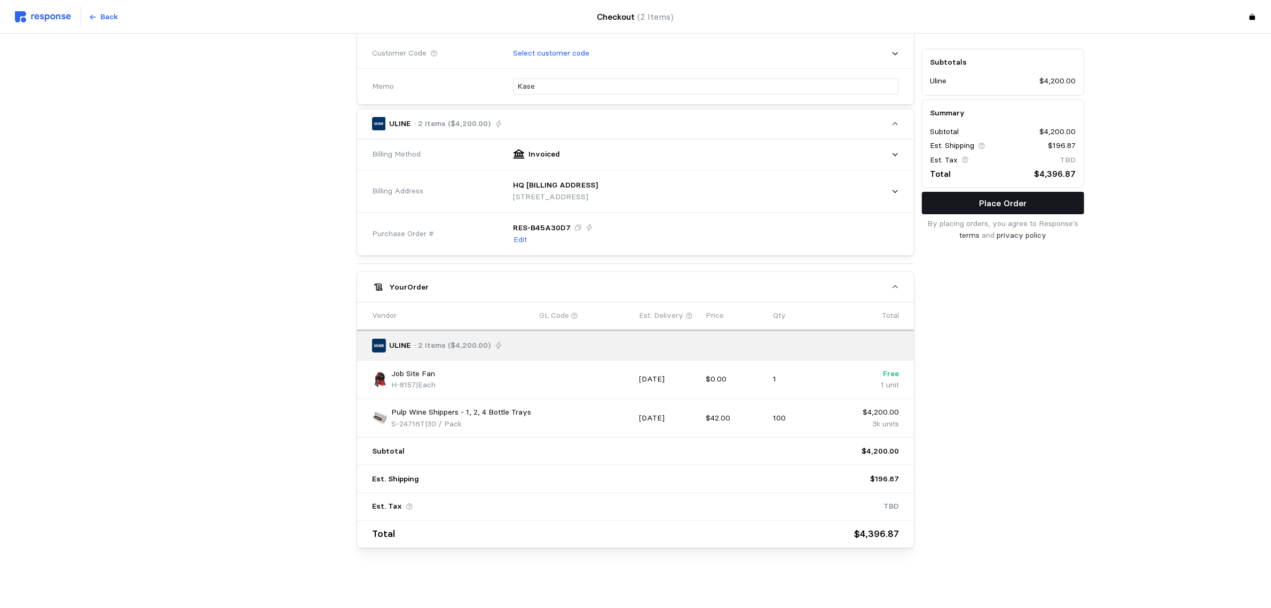
click at [1004, 211] on button "Place Order" at bounding box center [1003, 203] width 162 height 22
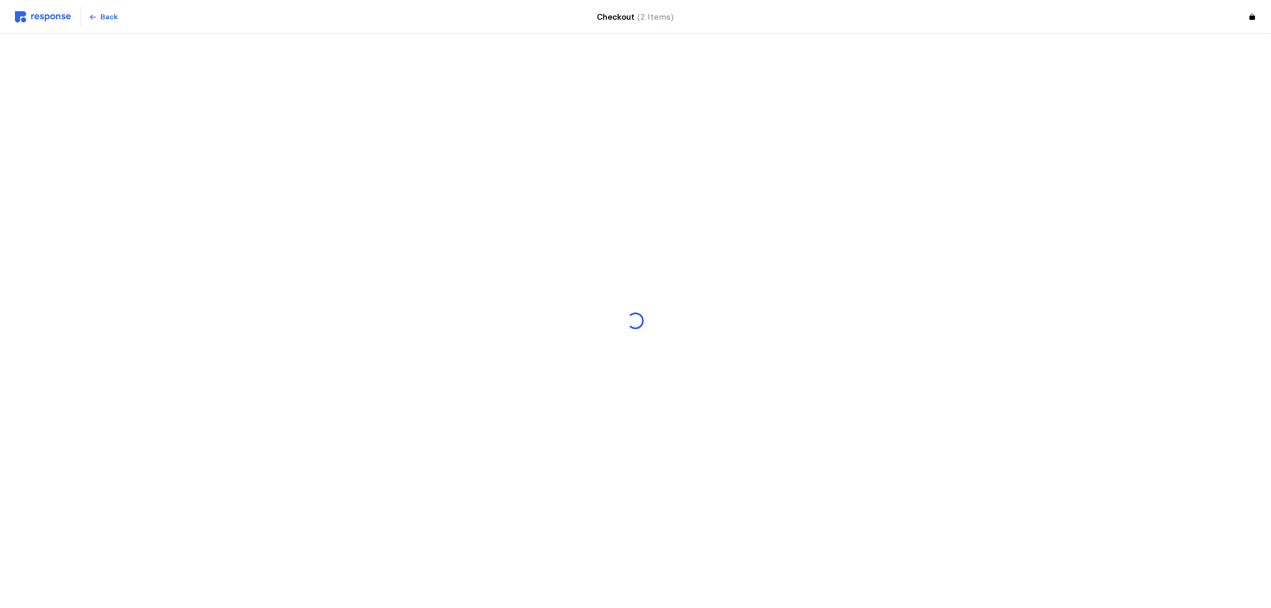
scroll to position [0, 0]
